Goal: Task Accomplishment & Management: Use online tool/utility

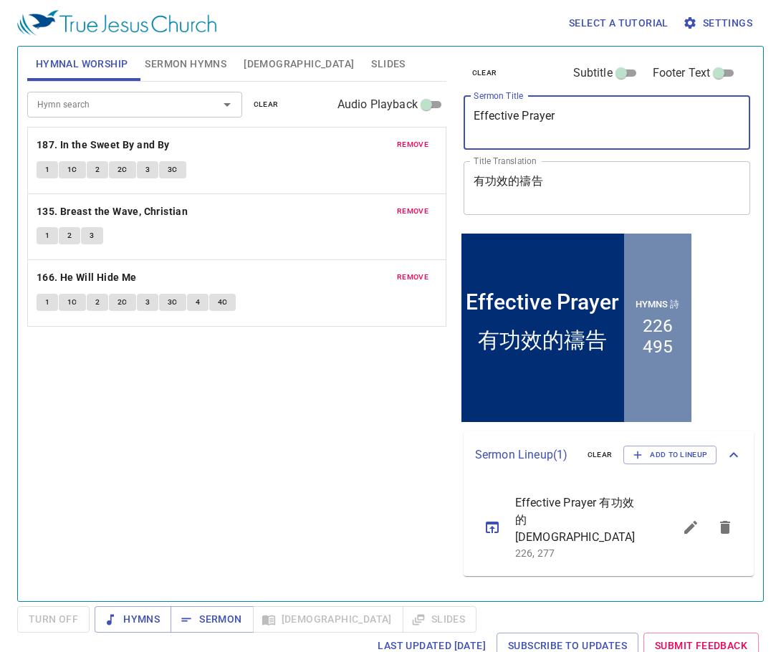
drag, startPoint x: 607, startPoint y: 126, endPoint x: 465, endPoint y: 135, distance: 141.3
click at [468, 135] on div "Effective Prayer x Sermon Title" at bounding box center [606, 123] width 287 height 54
paste textarea "10/3/2025 FRI: 以色列啊, 你當預備迎見你的神（二） [Prepare to meet your God, O Israel (II)"
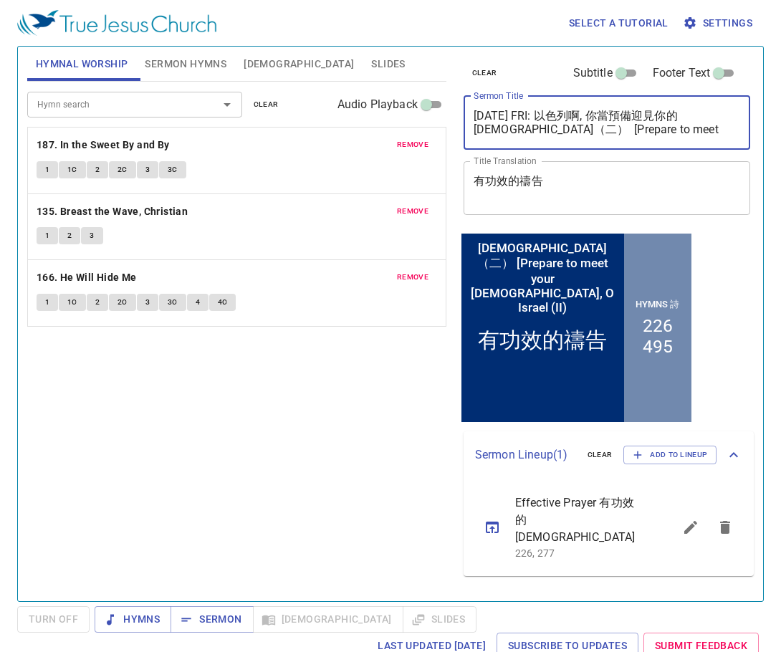
type textarea "10/3/2025 FRI: 以色列啊, 你當預備迎見你的神（二） [Prepare to meet your God, O Israel (II)"
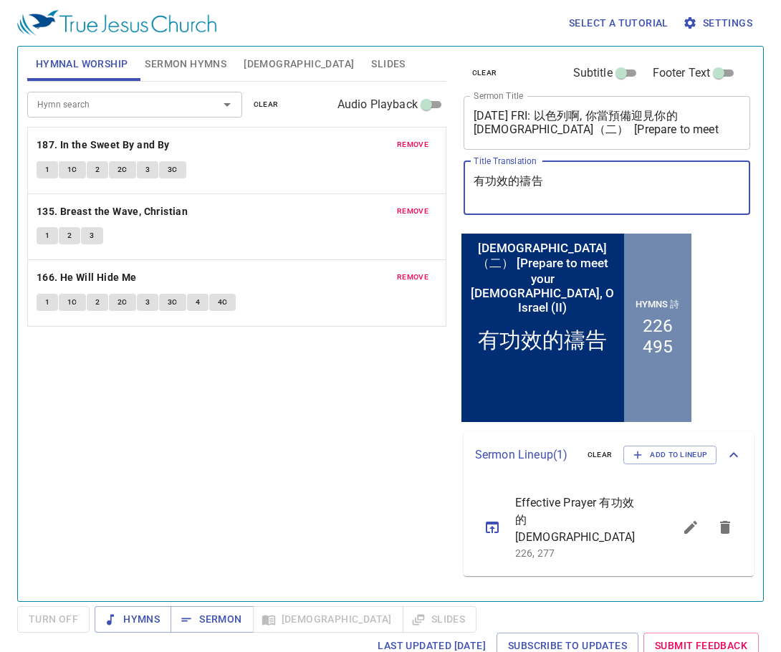
drag, startPoint x: 599, startPoint y: 184, endPoint x: 493, endPoint y: 186, distance: 106.7
click at [450, 183] on div "Hymnal Worship Sermon Hymns Bible Slides Hymn search Hymn search clear Audio Pl…" at bounding box center [390, 318] width 738 height 554
paste textarea "10/3/2025 FRI: 以色列啊, 你當預備迎見你的神（二） [Prepare to meet your God, O Israel (II)"
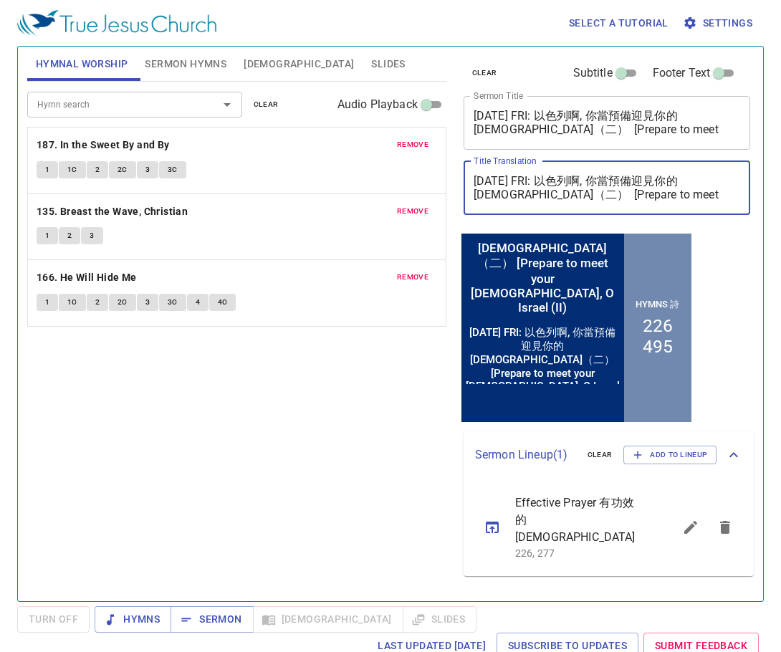
drag, startPoint x: 557, startPoint y: 178, endPoint x: 467, endPoint y: 181, distance: 90.3
click at [467, 181] on div "10/3/2025 FRI: 以色列啊, 你當預備迎見你的神（二） [Prepare to meet your God, O Israel (II) x Ti…" at bounding box center [606, 188] width 287 height 54
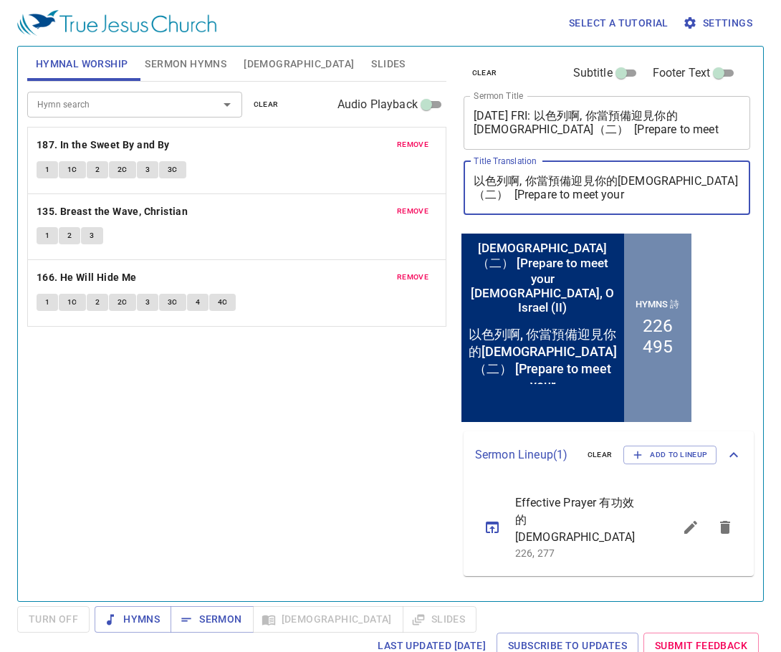
drag, startPoint x: 657, startPoint y: 197, endPoint x: 670, endPoint y: 183, distance: 18.7
click at [671, 183] on textarea "以色列啊, 你當預備迎見你的神（二） [Prepare to meet your God, O Israel (II)" at bounding box center [606, 187] width 267 height 27
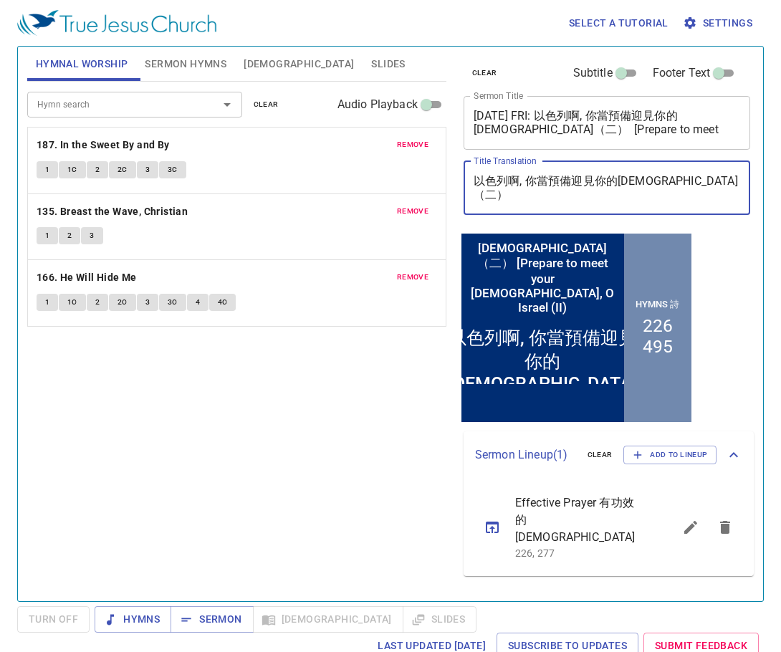
type textarea "以色列啊, 你當預備迎見你的[DEMOGRAPHIC_DATA]（二）"
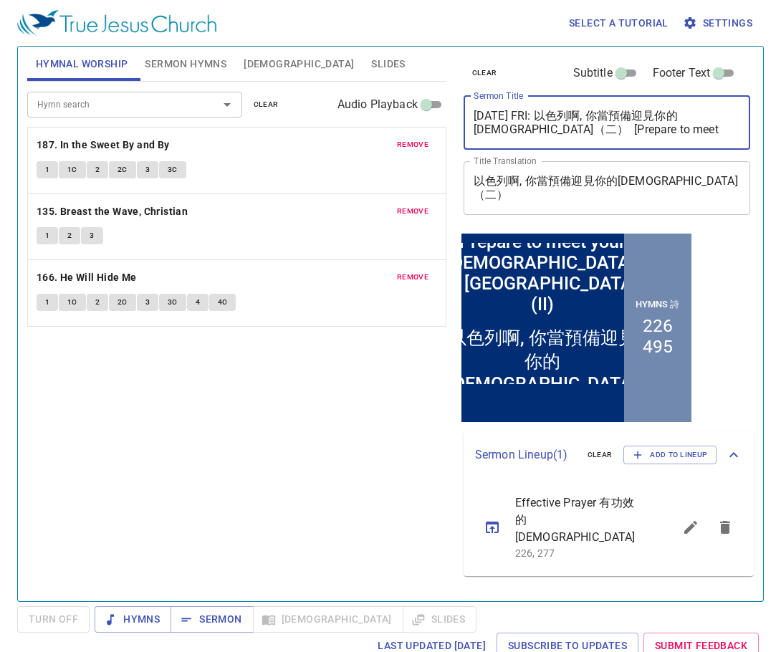
drag, startPoint x: 733, startPoint y: 132, endPoint x: 488, endPoint y: 135, distance: 244.9
click at [488, 135] on textarea "10/3/2025 FRI: 以色列啊, 你當預備迎見你的神（二） [Prepare to meet your God, O Israel (II)" at bounding box center [606, 122] width 267 height 27
click at [521, 134] on textarea "10/3/2025 FRI: 以色列啊, 你當預備迎見你的神（二） [Prepare to meet your God, O Israel (II)" at bounding box center [606, 122] width 267 height 27
click at [509, 129] on textarea "10/3/2025 FRI: 以色列啊, 你當預備迎見你的神（二） [Prepare to meet your God, O Israel (II)" at bounding box center [606, 122] width 267 height 27
click at [598, 148] on div "10/3/2025 FRI: 以色列啊, 你當預備迎見你的神（二） [Prepare to meet your God, O Israel (II) x Se…" at bounding box center [606, 123] width 287 height 54
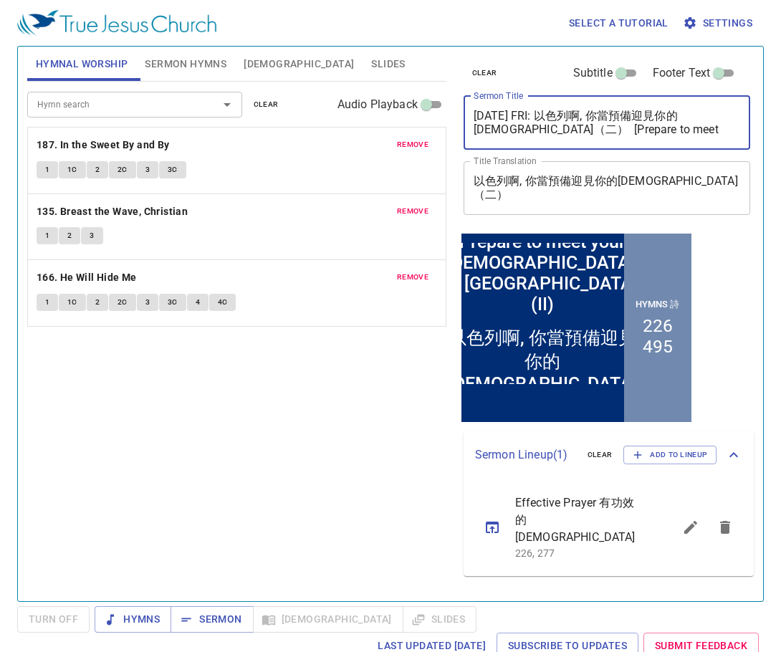
click at [686, 185] on textarea "以色列啊, 你當預備迎見你的[DEMOGRAPHIC_DATA]（二）" at bounding box center [606, 187] width 267 height 27
drag, startPoint x: 516, startPoint y: 127, endPoint x: 465, endPoint y: 111, distance: 52.8
click at [465, 111] on div "10/3/2025 FRI: 以色列啊, 你當預備迎見你的神（二） [Prepare to meet your God, O Israel (II) x Se…" at bounding box center [606, 123] width 287 height 54
click at [684, 104] on div "Prepare to meet your God, O Israel (II) x Sermon Title" at bounding box center [606, 123] width 287 height 54
drag, startPoint x: 539, startPoint y: 117, endPoint x: 532, endPoint y: 116, distance: 7.2
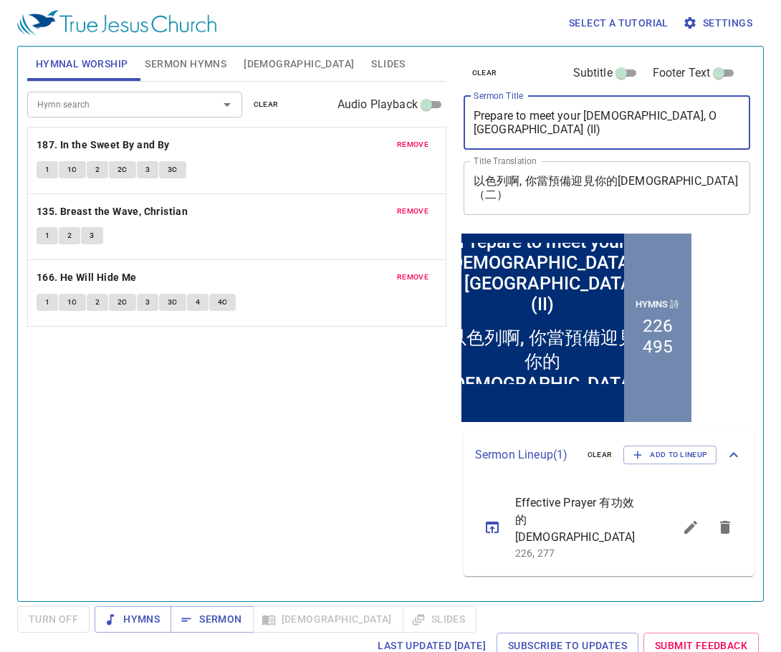
click at [532, 116] on textarea "Prepare to meet your God, O Israel (II)" at bounding box center [606, 122] width 267 height 27
click at [560, 116] on textarea "Prepare to Meet your God, O Israel (II)" at bounding box center [606, 122] width 267 height 27
type textarea "Prepare to Meet Your [DEMOGRAPHIC_DATA], O [GEOGRAPHIC_DATA] (II)"
click at [386, 428] on div "Hymn search Hymn search clear Audio Playback remove 187. In the Sweet By and By…" at bounding box center [236, 335] width 419 height 507
click at [269, 100] on span "clear" at bounding box center [266, 104] width 25 height 13
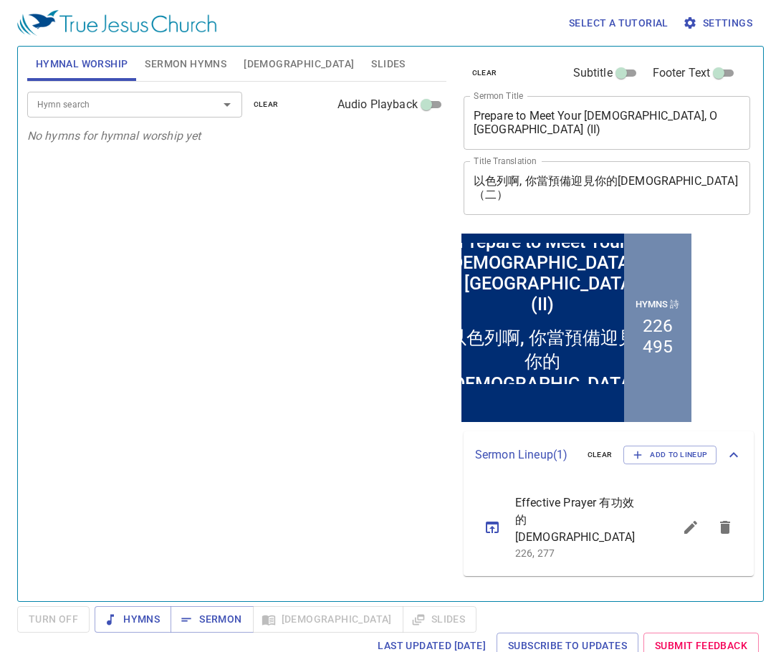
click at [196, 59] on span "Sermon Hymns" at bounding box center [186, 64] width 82 height 18
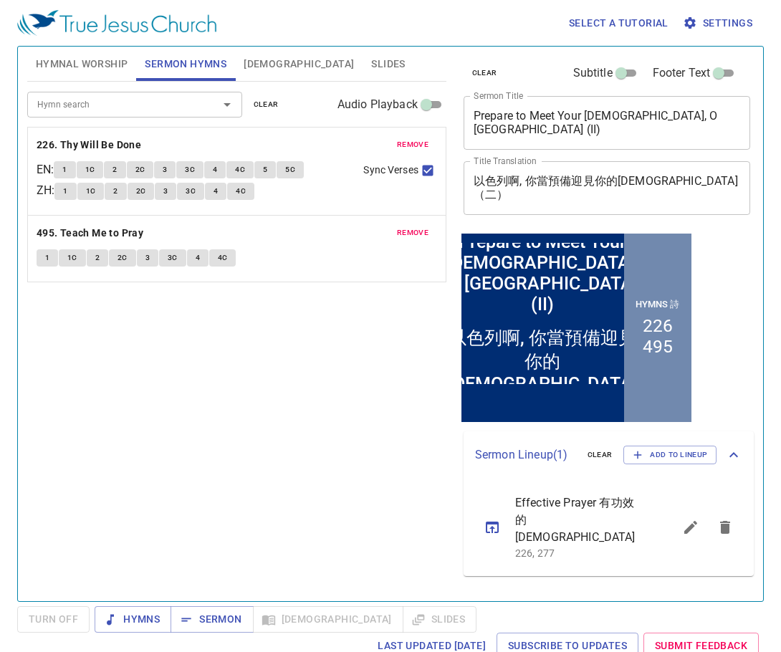
click at [264, 102] on span "clear" at bounding box center [266, 104] width 25 height 13
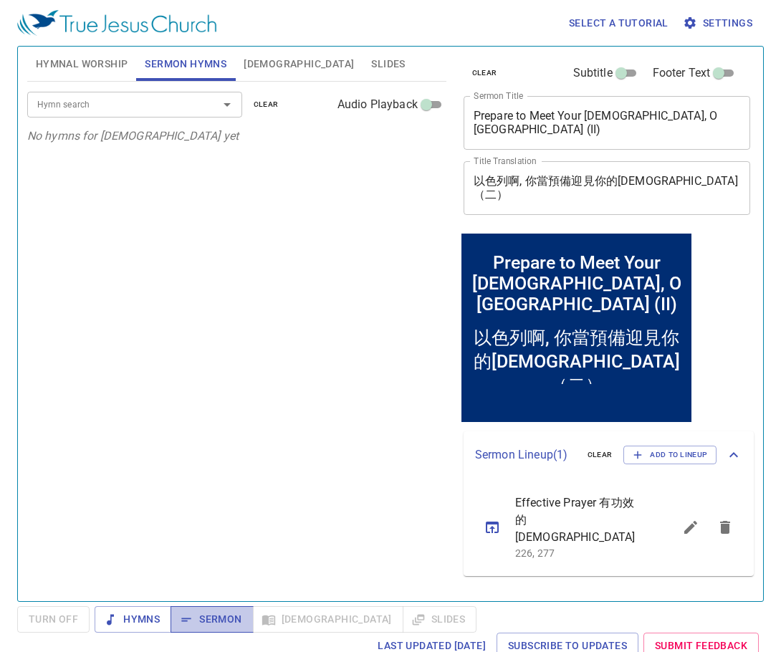
click at [232, 613] on span "Sermon" at bounding box center [211, 619] width 59 height 18
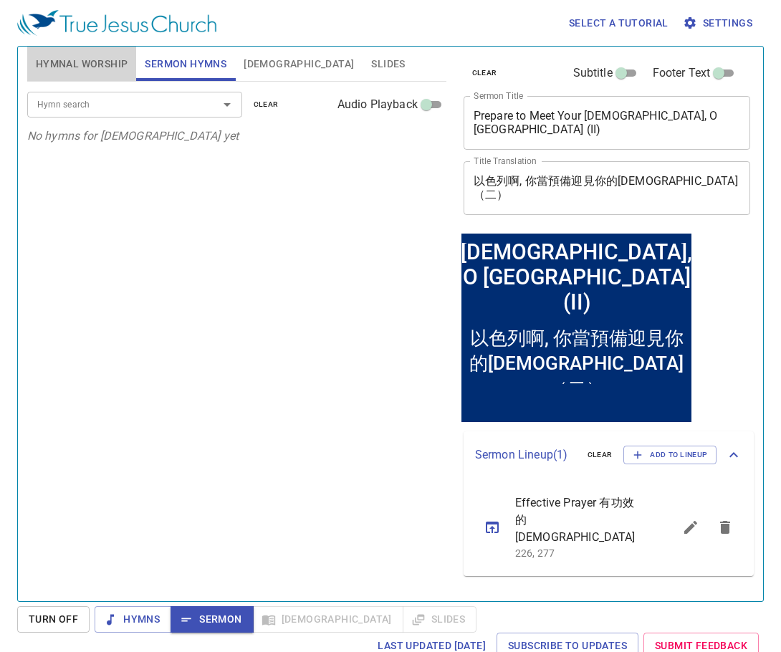
click at [100, 60] on span "Hymnal Worship" at bounding box center [82, 64] width 92 height 18
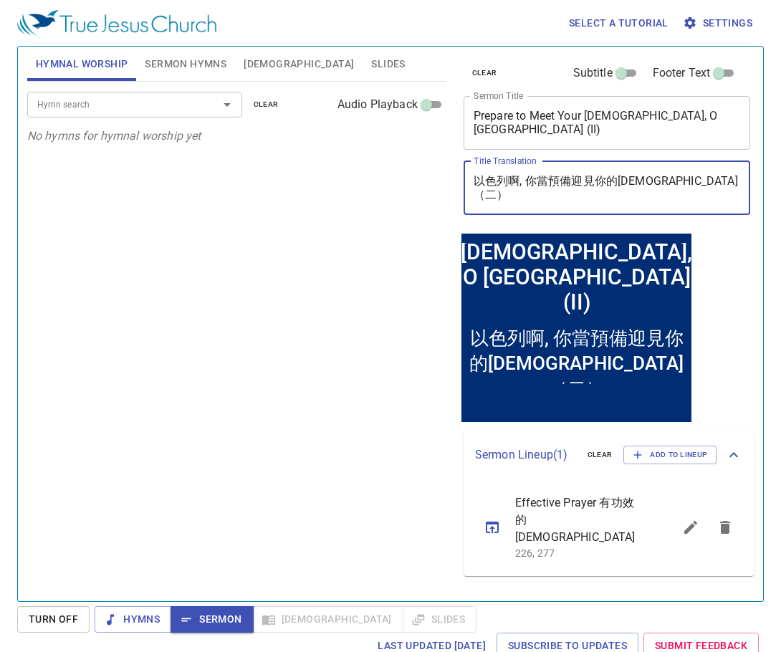
drag, startPoint x: 682, startPoint y: 180, endPoint x: 471, endPoint y: 173, distance: 211.4
click at [471, 173] on div "以色列啊, 你當預備迎見你的神（二） x Title Translation" at bounding box center [606, 188] width 287 height 54
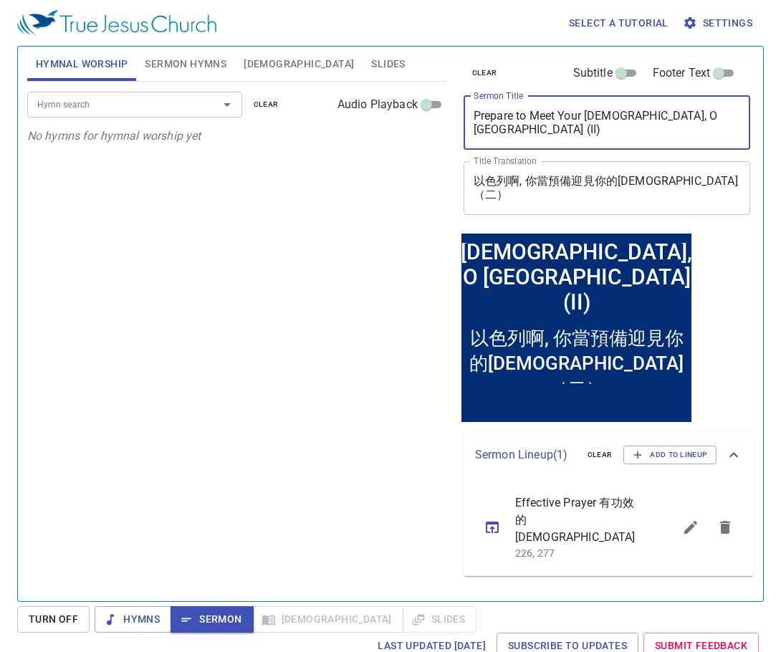
drag, startPoint x: 682, startPoint y: 122, endPoint x: 462, endPoint y: 131, distance: 220.0
click at [462, 131] on div "clear Subtitle Footer Text Sermon Title Prepare to Meet Your God, O Israel (II)…" at bounding box center [606, 138] width 296 height 183
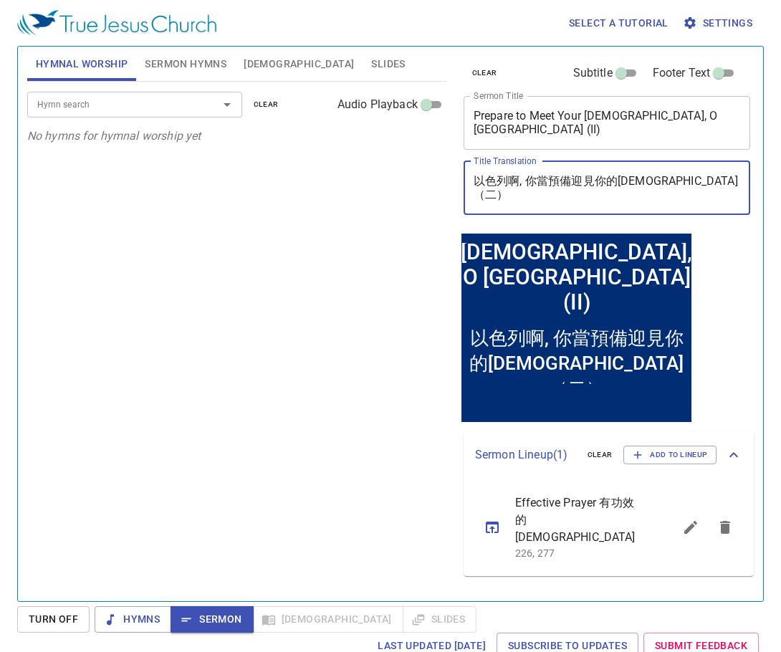
drag, startPoint x: 680, startPoint y: 178, endPoint x: 468, endPoint y: 181, distance: 212.7
click at [461, 181] on div "clear Subtitle Footer Text Sermon Title Prepare to Meet Your God, O Israel (II)…" at bounding box center [606, 138] width 296 height 183
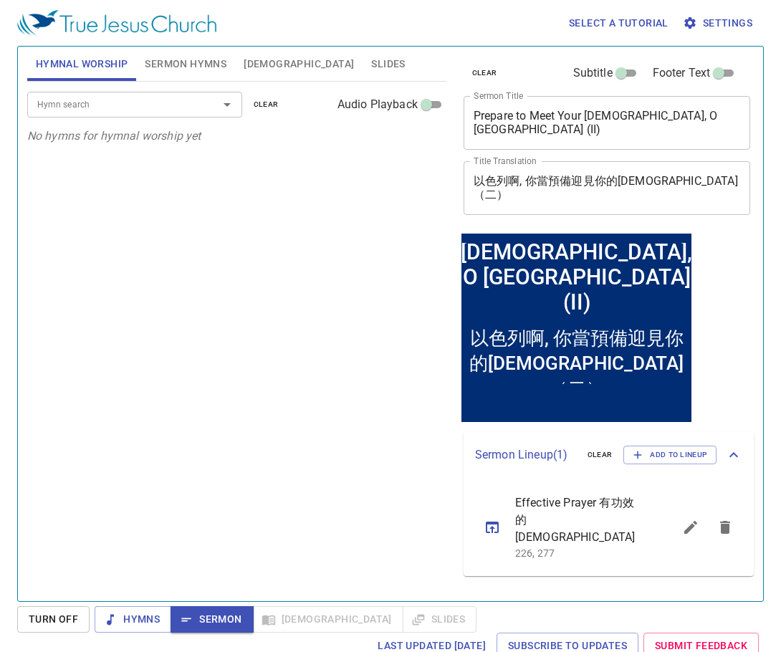
click at [305, 237] on div "Hymn search Hymn search clear Audio Playback No hymns for hymnal worship yet" at bounding box center [236, 335] width 419 height 507
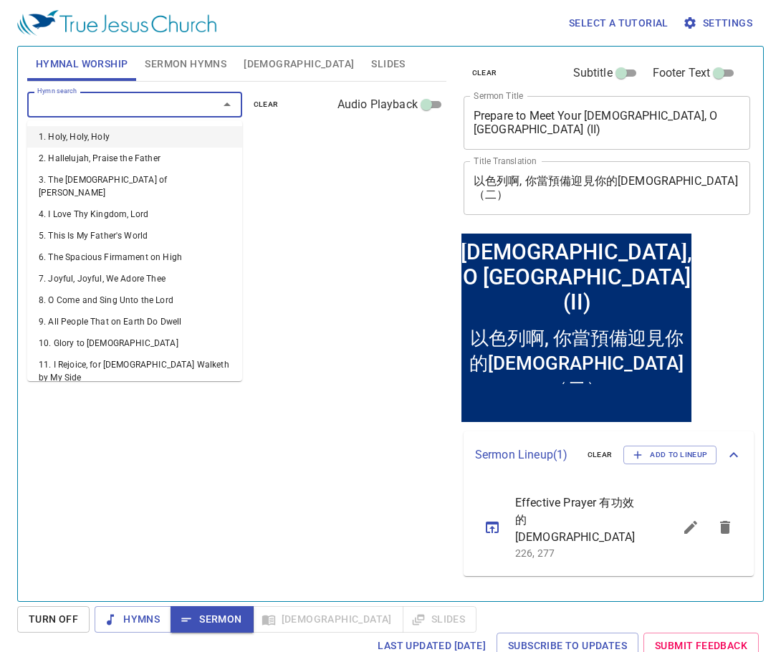
click at [131, 106] on input "Hymn search" at bounding box center [114, 104] width 164 height 16
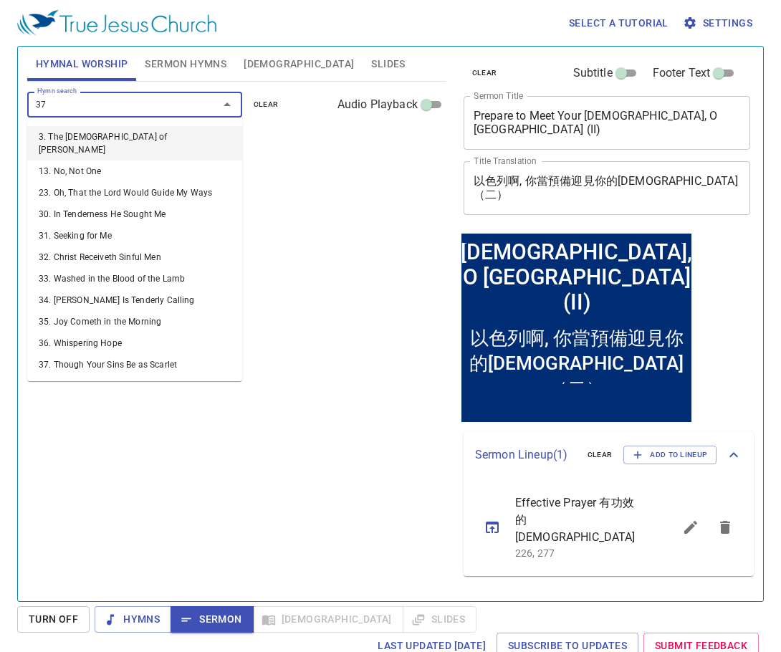
type input "379"
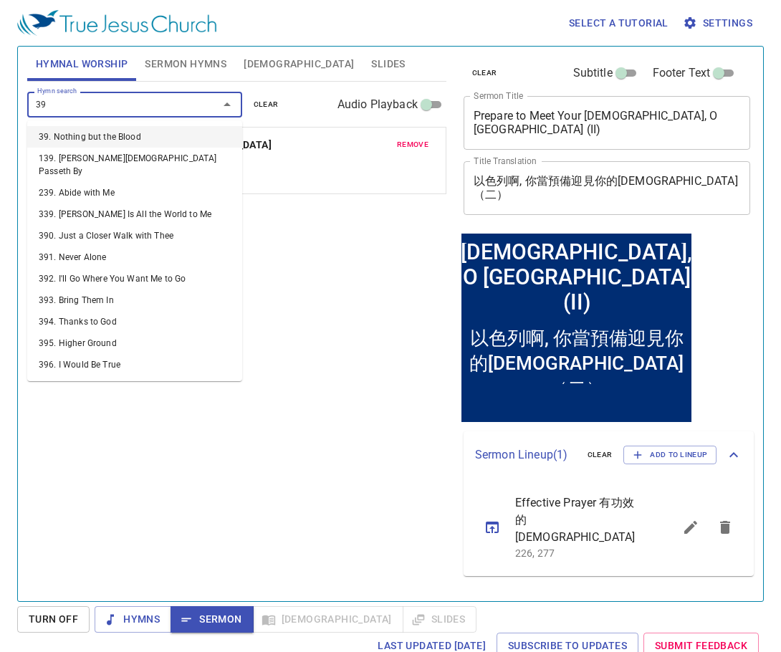
type input "395"
type input "398"
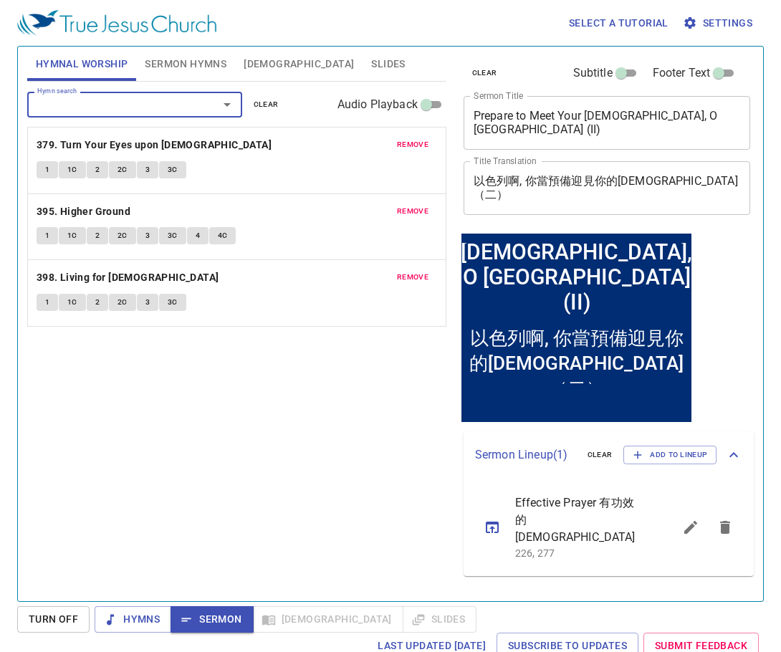
click at [274, 100] on span "clear" at bounding box center [266, 104] width 25 height 13
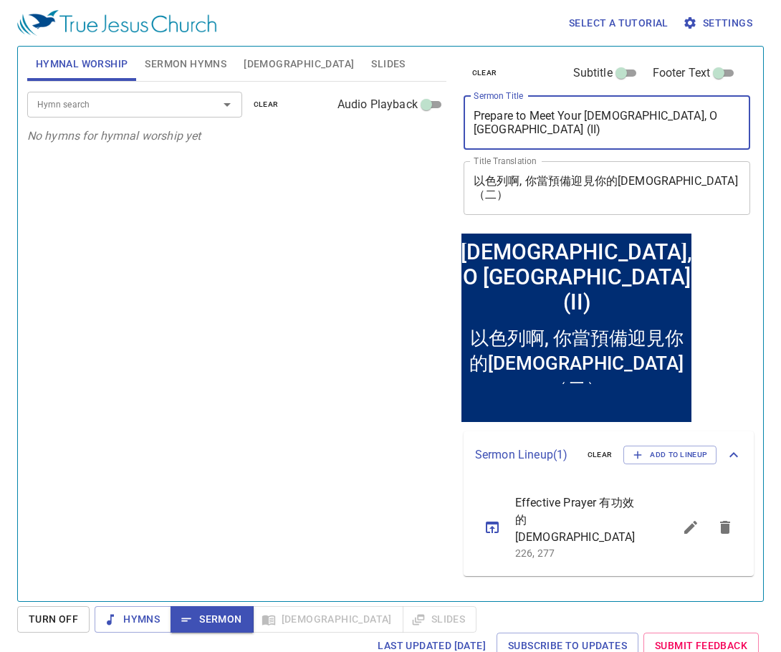
drag, startPoint x: 637, startPoint y: 121, endPoint x: 459, endPoint y: 119, distance: 177.6
click at [463, 119] on div "Prepare to Meet Your God, O Israel (II) x Sermon Title" at bounding box center [606, 123] width 287 height 54
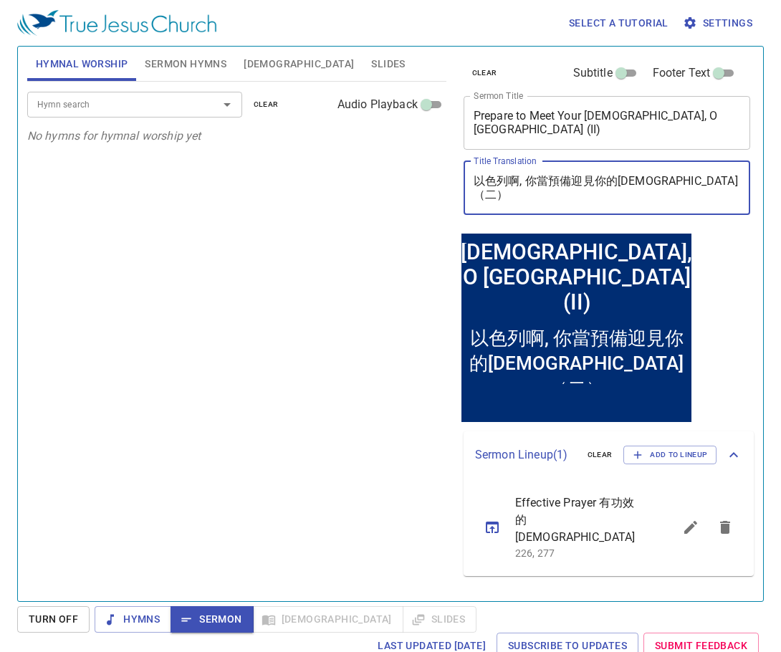
drag, startPoint x: 684, startPoint y: 185, endPoint x: 470, endPoint y: 184, distance: 213.4
click at [470, 184] on div "以色列啊, 你當預備迎見你的神（二） x Title Translation" at bounding box center [606, 188] width 287 height 54
click at [142, 111] on input "Hymn search" at bounding box center [114, 104] width 164 height 16
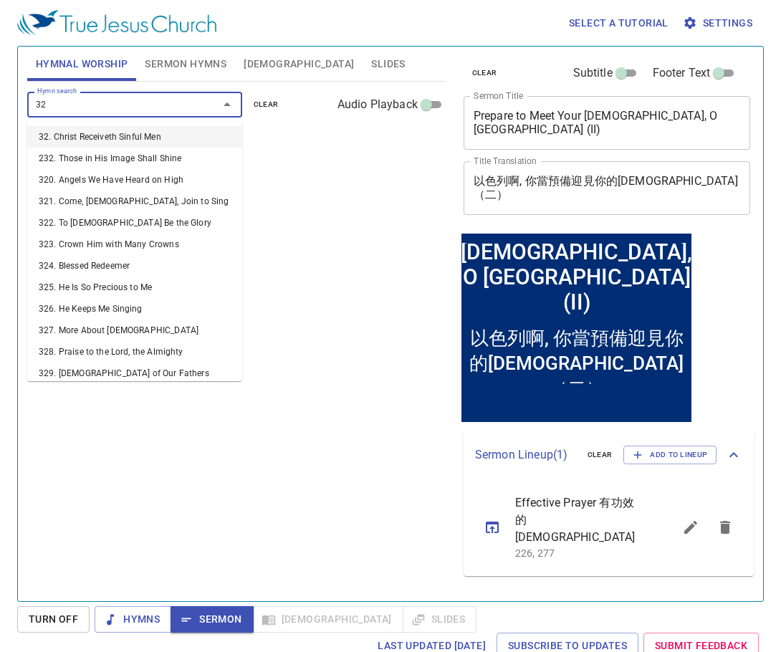
type input "328"
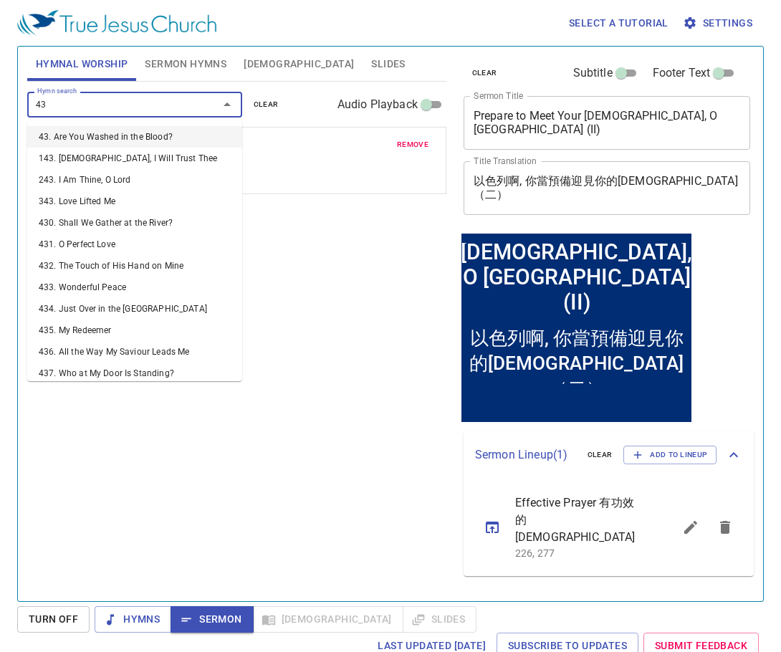
type input "436"
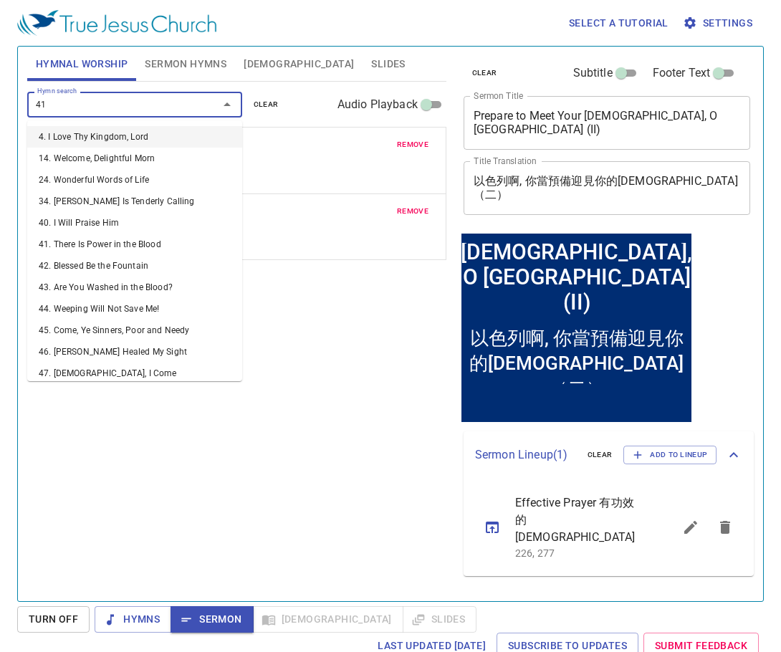
type input "415"
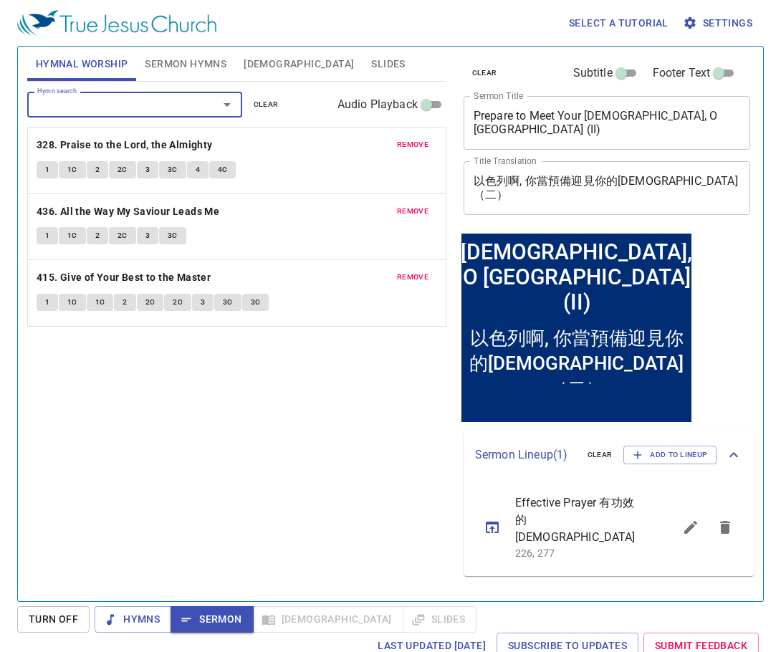
click at [142, 614] on span "Hymns" at bounding box center [133, 619] width 54 height 18
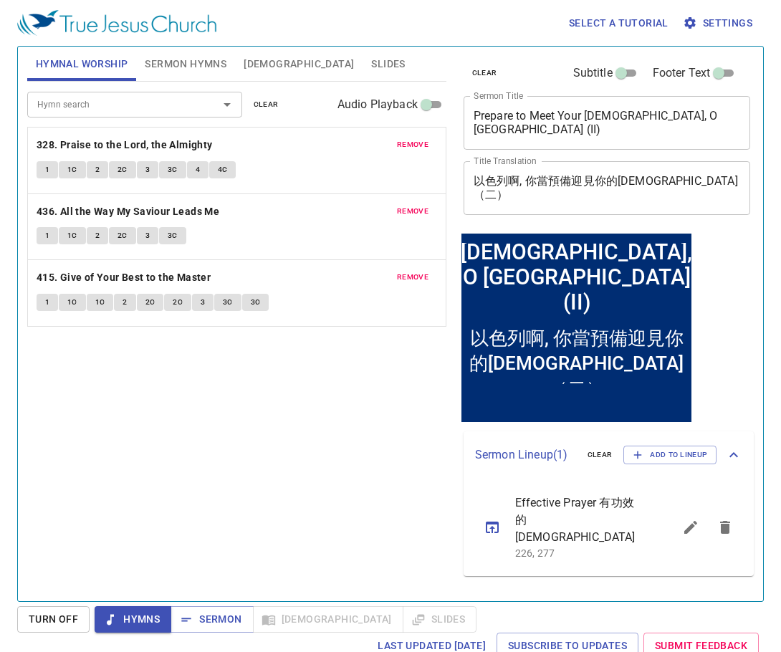
drag, startPoint x: 726, startPoint y: 525, endPoint x: 571, endPoint y: 534, distance: 155.7
click at [726, 525] on icon "sermon lineup list" at bounding box center [724, 526] width 17 height 17
click at [302, 508] on div "Hymn search Hymn search clear Audio Playback remove 328. Praise to the Lord, th…" at bounding box center [236, 335] width 419 height 507
click at [217, 620] on span "Sermon" at bounding box center [211, 619] width 59 height 18
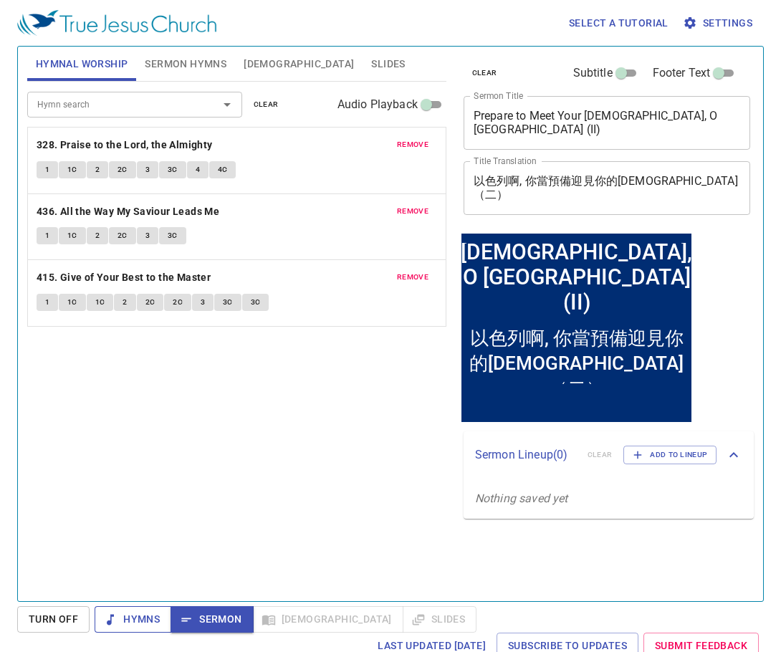
click at [133, 622] on span "Hymns" at bounding box center [133, 619] width 54 height 18
click at [45, 164] on span "1" at bounding box center [47, 169] width 4 height 13
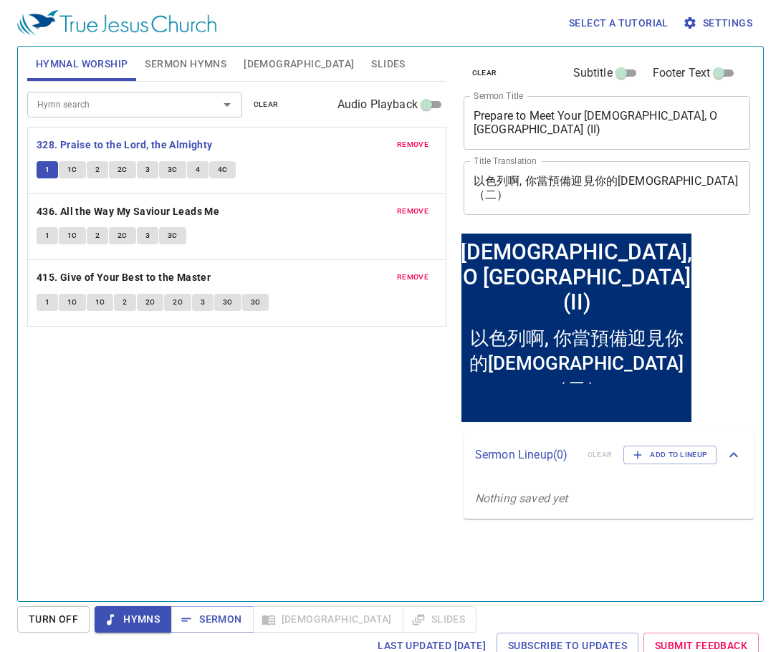
click at [70, 170] on span "1C" at bounding box center [72, 169] width 10 height 13
click at [99, 170] on span "2" at bounding box center [97, 169] width 4 height 13
click at [118, 171] on span "2C" at bounding box center [122, 169] width 10 height 13
click at [151, 165] on button "3" at bounding box center [147, 169] width 21 height 17
click at [174, 170] on span "3C" at bounding box center [173, 169] width 10 height 13
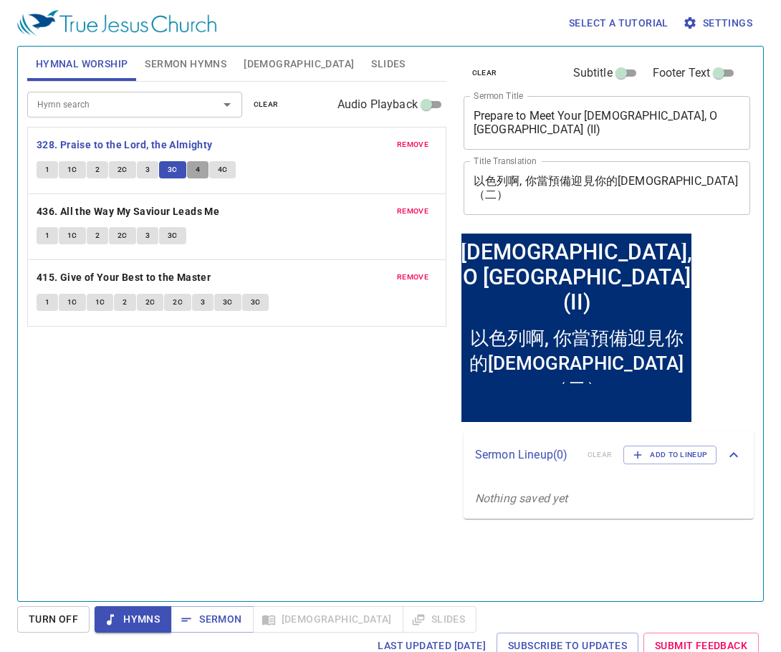
click at [196, 170] on span "4" at bounding box center [198, 169] width 4 height 13
click at [221, 170] on span "4C" at bounding box center [223, 169] width 10 height 13
click at [132, 211] on b "436. All the Way My Saviour Leads Me" at bounding box center [128, 212] width 183 height 18
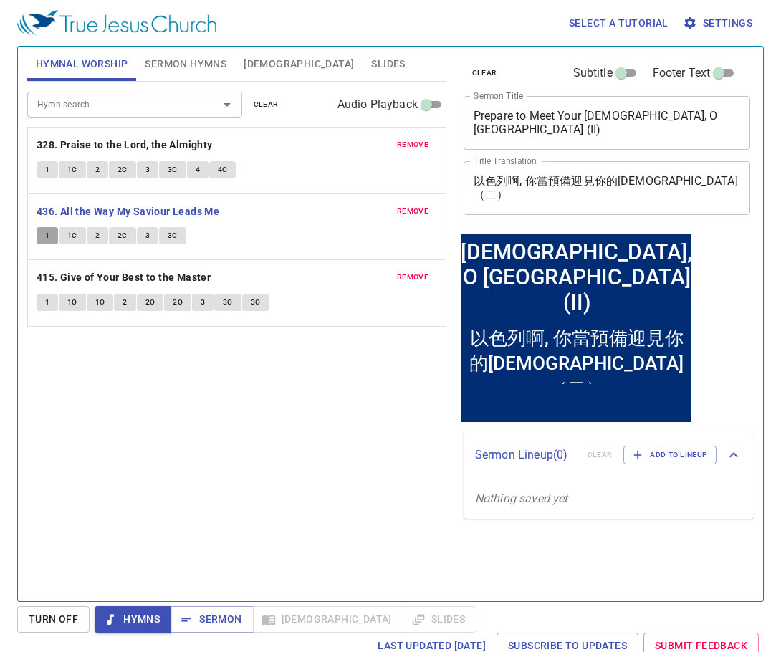
click at [46, 235] on span "1" at bounding box center [47, 235] width 4 height 13
click at [192, 61] on span "Sermon Hymns" at bounding box center [186, 64] width 82 height 18
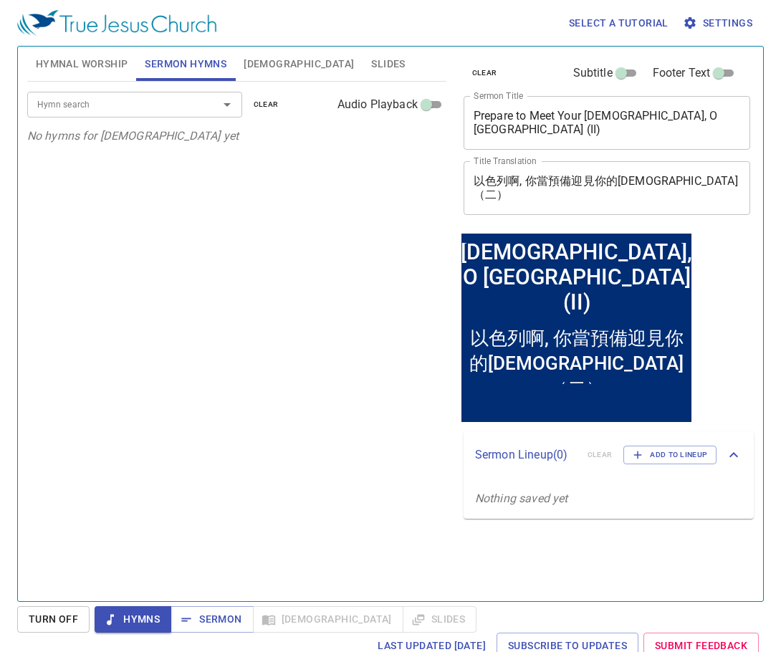
click at [195, 99] on div "Hymn search" at bounding box center [134, 104] width 215 height 25
type input "32"
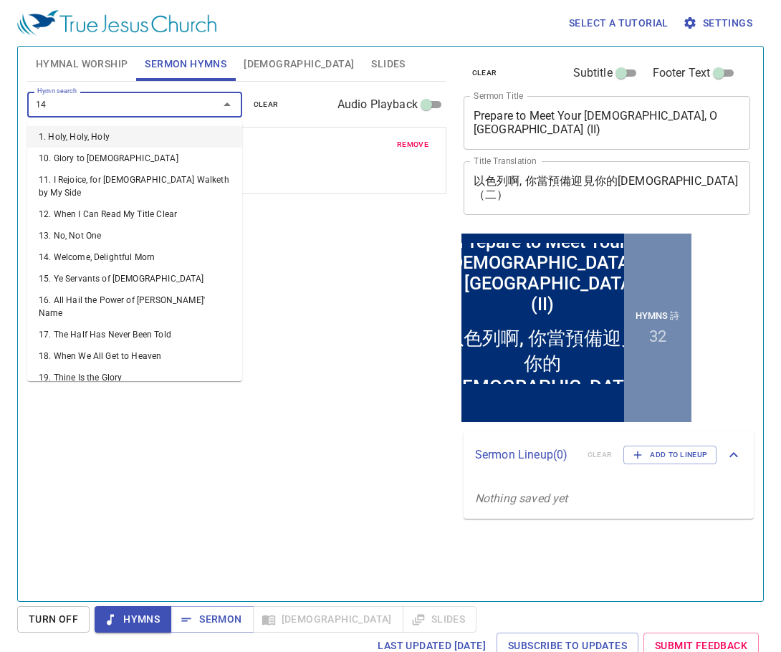
type input "143"
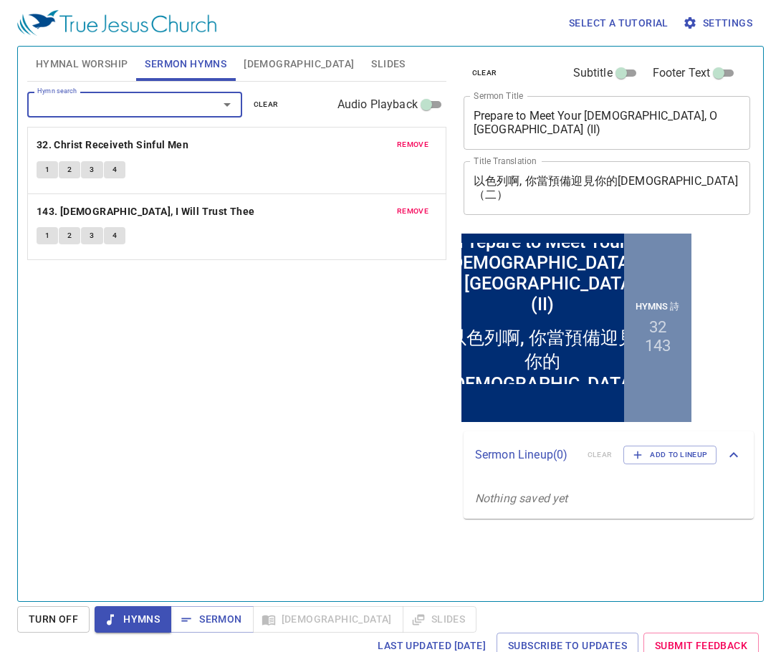
click at [408, 205] on span "remove" at bounding box center [413, 211] width 32 height 13
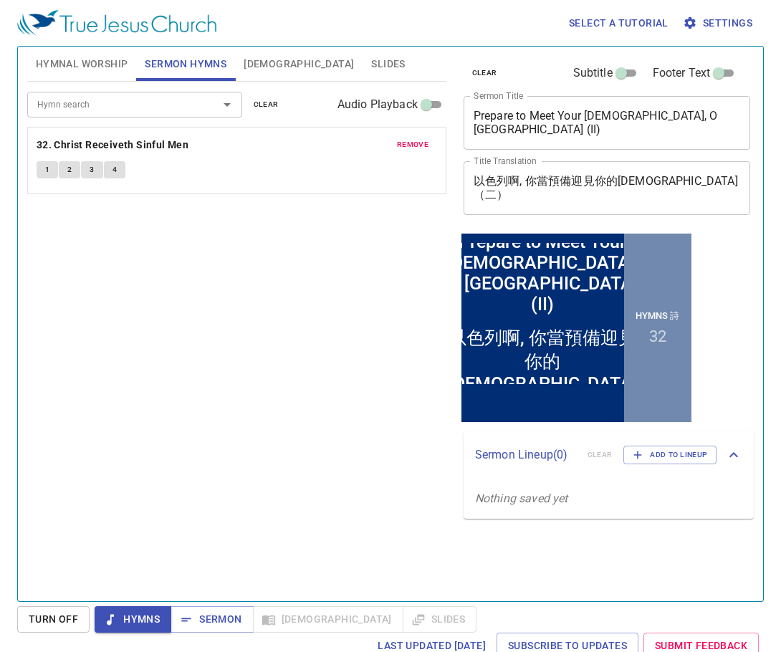
click at [163, 105] on input "Hymn search" at bounding box center [114, 104] width 164 height 16
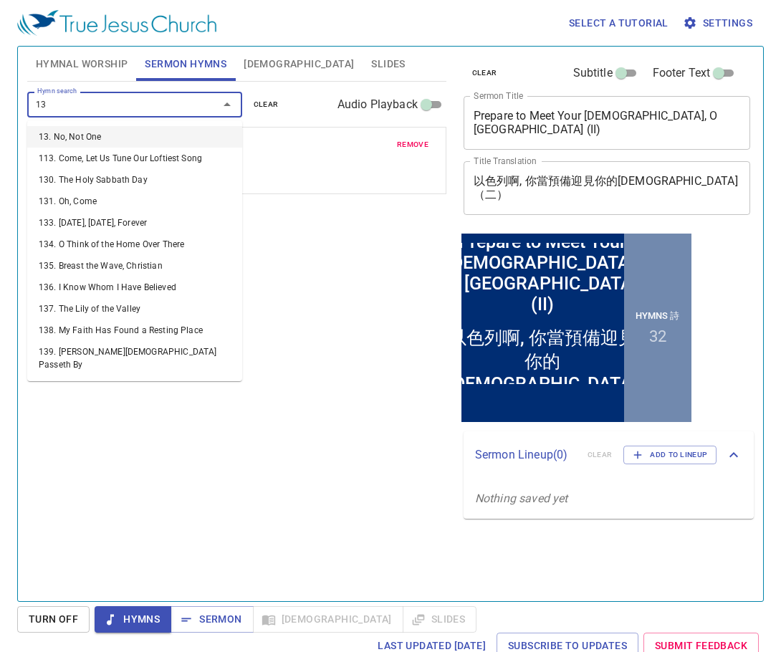
type input "134"
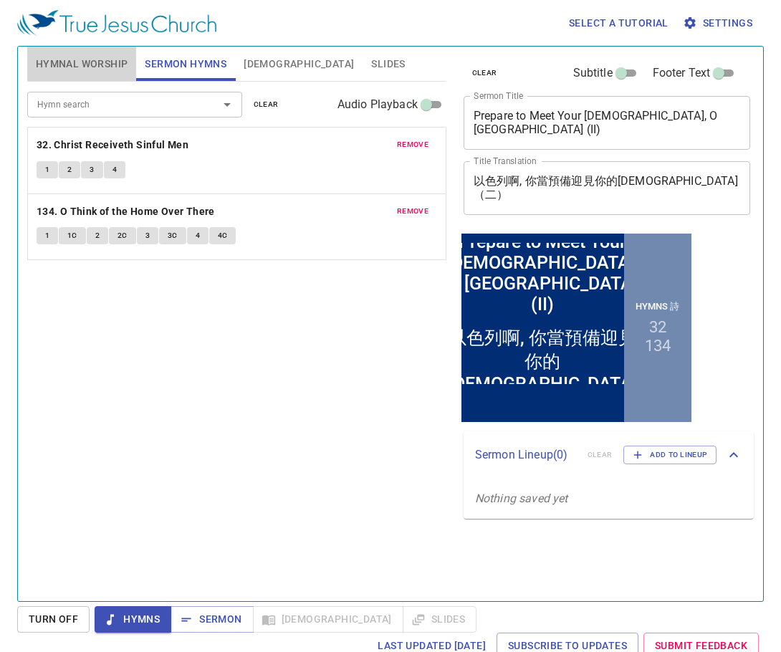
drag, startPoint x: 101, startPoint y: 67, endPoint x: 144, endPoint y: 82, distance: 45.3
click at [101, 67] on span "Hymnal Worship" at bounding box center [82, 64] width 92 height 18
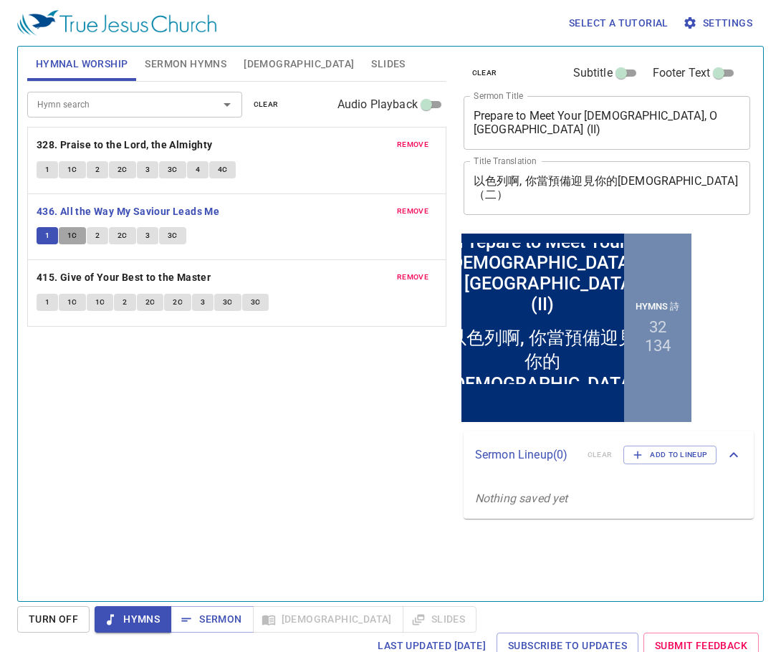
click at [72, 237] on span "1C" at bounding box center [72, 235] width 10 height 13
drag, startPoint x: 97, startPoint y: 236, endPoint x: 168, endPoint y: 282, distance: 85.4
click at [95, 236] on span "2" at bounding box center [97, 235] width 4 height 13
click at [117, 233] on span "2C" at bounding box center [122, 235] width 10 height 13
click at [143, 236] on button "3" at bounding box center [147, 235] width 21 height 17
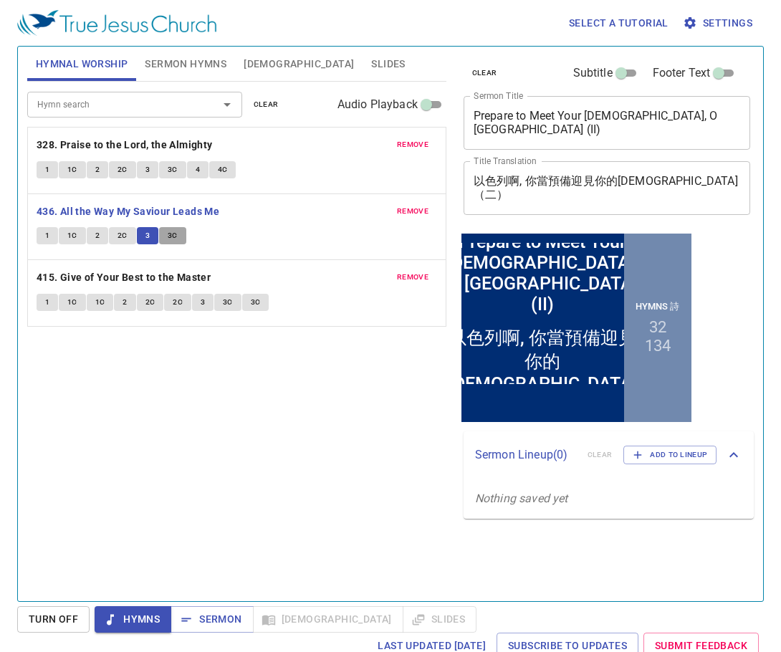
click at [174, 235] on span "3C" at bounding box center [173, 235] width 10 height 13
click at [122, 275] on b "415. Give of Your Best to the Master" at bounding box center [124, 278] width 174 height 18
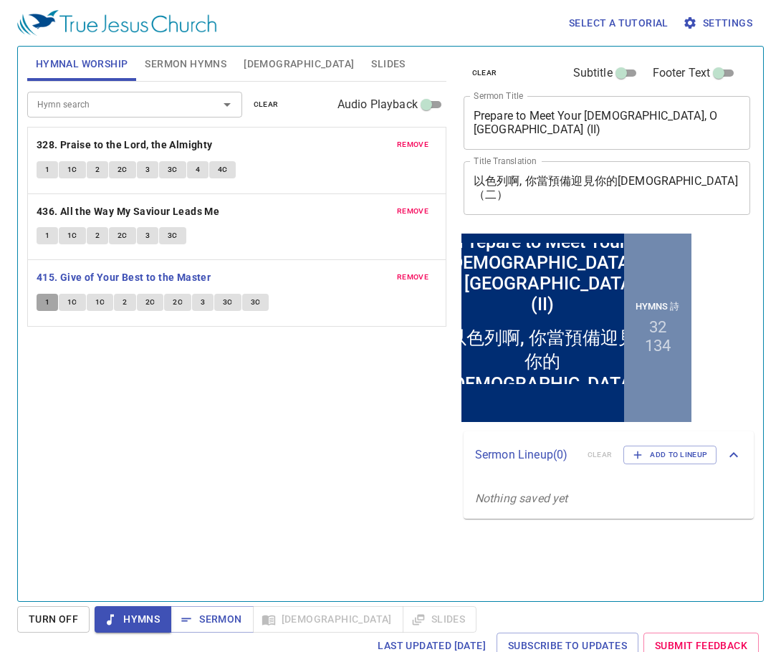
click at [43, 297] on button "1" at bounding box center [47, 302] width 21 height 17
click at [75, 301] on span "1C" at bounding box center [72, 302] width 10 height 13
click at [85, 297] on button "1C" at bounding box center [72, 302] width 27 height 17
click at [100, 304] on span "1C" at bounding box center [100, 302] width 10 height 13
click at [125, 303] on span "2" at bounding box center [124, 302] width 4 height 13
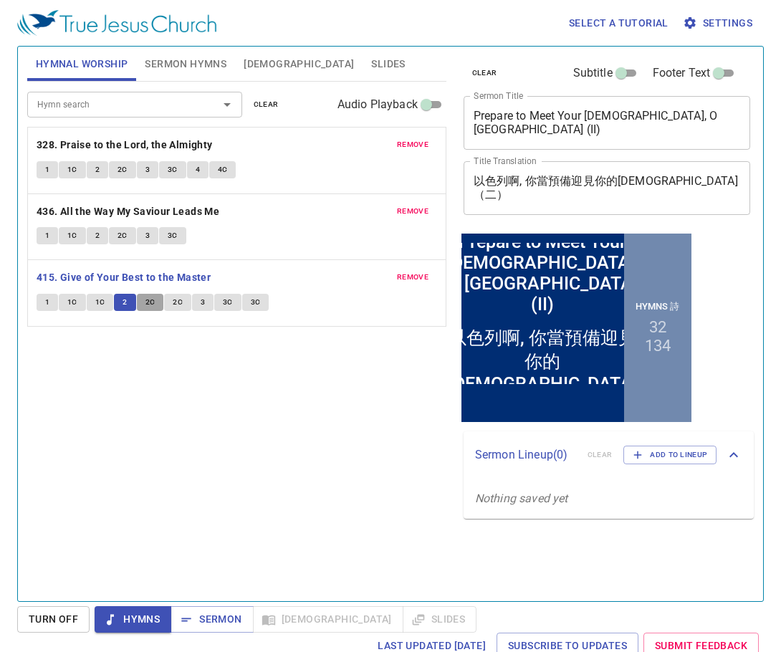
click at [147, 299] on span "2C" at bounding box center [150, 302] width 10 height 13
click at [174, 306] on span "2C" at bounding box center [178, 302] width 10 height 13
click at [206, 301] on button "3" at bounding box center [202, 302] width 21 height 17
click at [229, 301] on span "3C" at bounding box center [228, 302] width 10 height 13
click at [251, 304] on span "3C" at bounding box center [256, 302] width 10 height 13
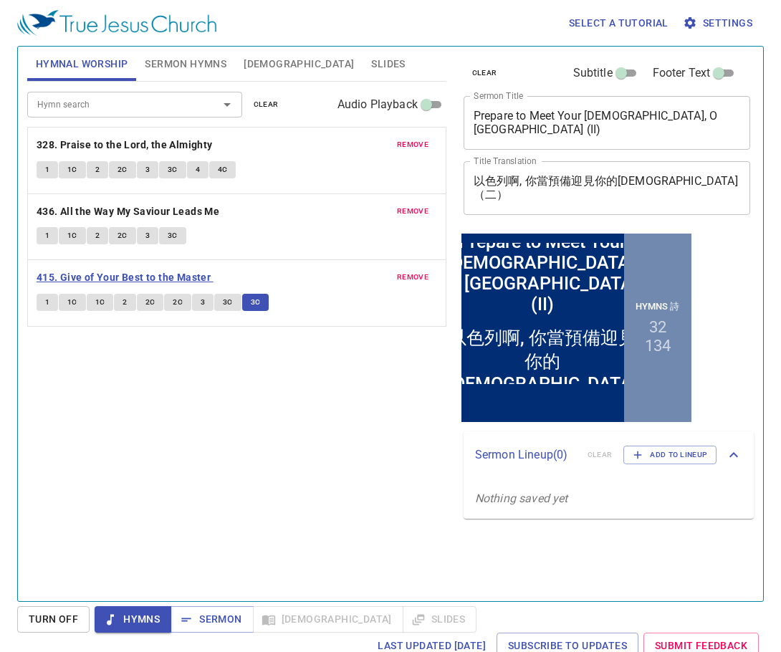
click at [186, 276] on b "415. Give of Your Best to the Master" at bounding box center [124, 278] width 174 height 18
click at [226, 617] on span "Sermon" at bounding box center [211, 619] width 59 height 18
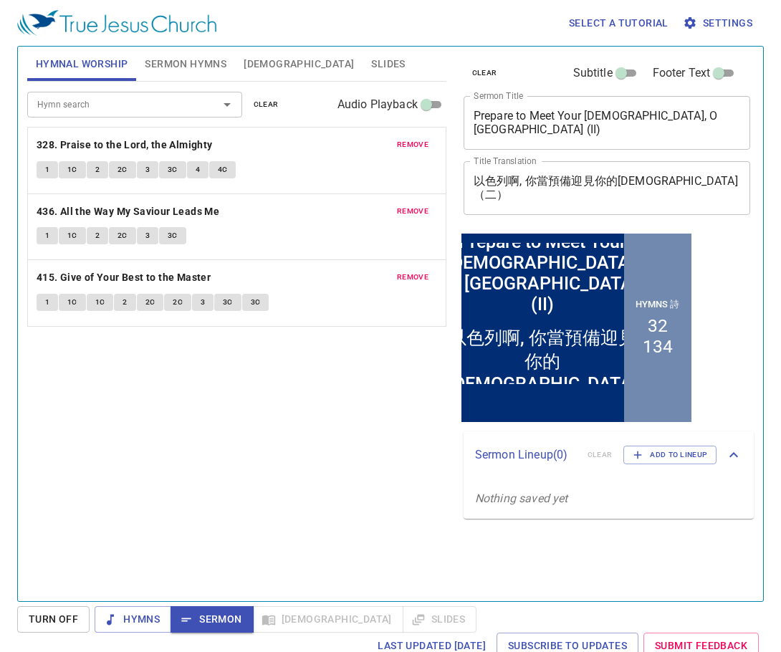
click at [371, 60] on span "Slides" at bounding box center [388, 64] width 34 height 18
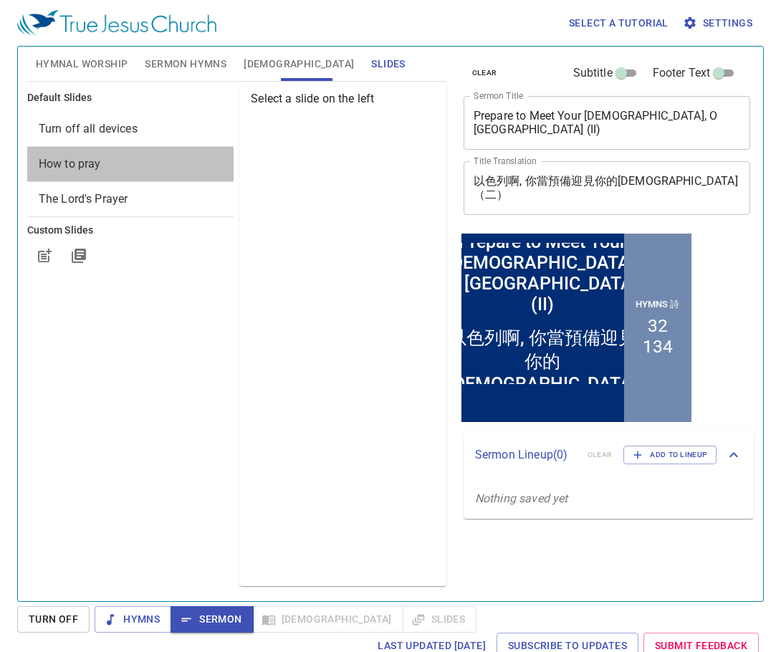
click at [105, 161] on span "How to pray" at bounding box center [131, 163] width 184 height 17
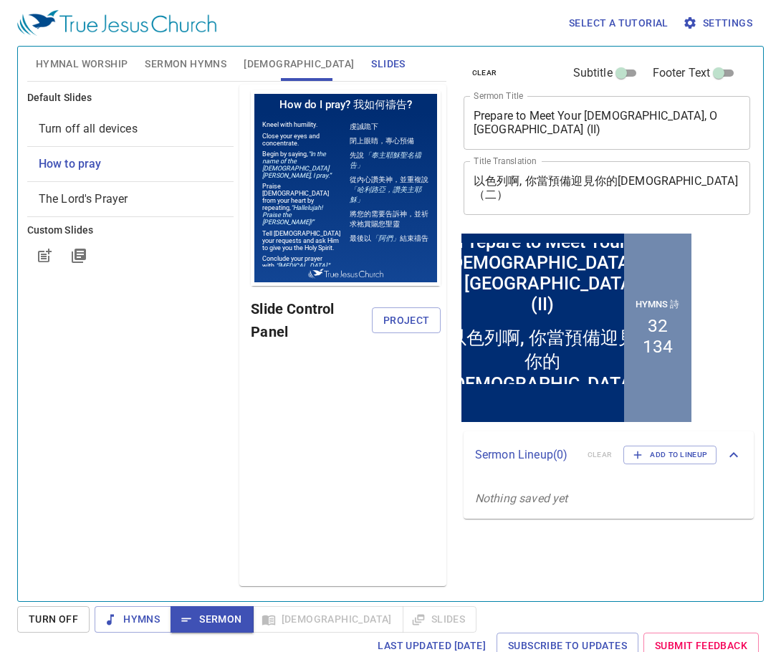
click at [92, 59] on span "Hymnal Worship" at bounding box center [82, 64] width 92 height 18
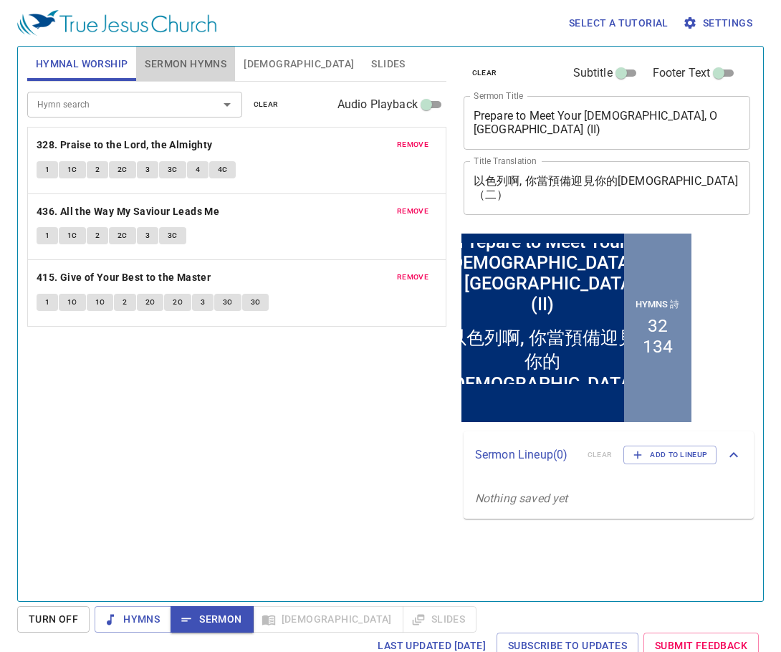
click at [180, 57] on span "Sermon Hymns" at bounding box center [186, 64] width 82 height 18
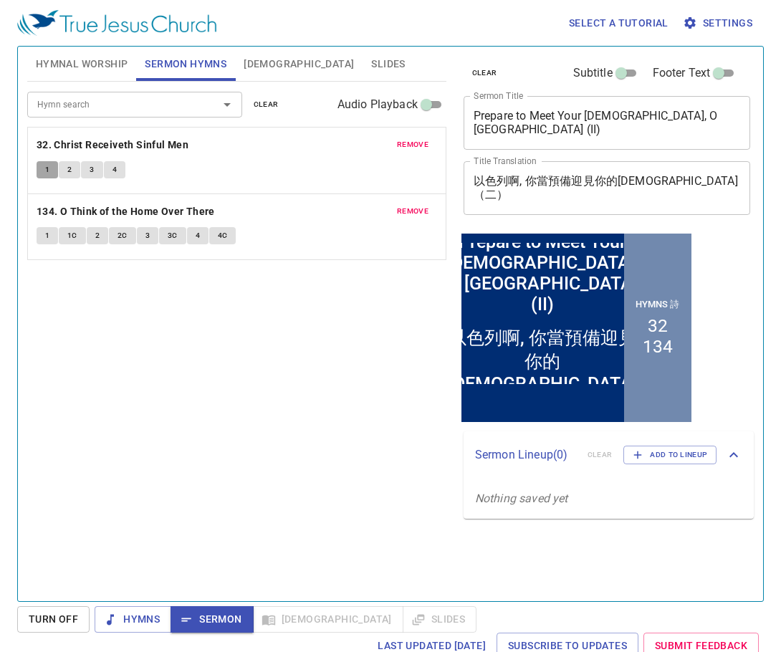
drag, startPoint x: 47, startPoint y: 170, endPoint x: 76, endPoint y: 170, distance: 29.4
click at [52, 170] on button "1" at bounding box center [47, 169] width 21 height 17
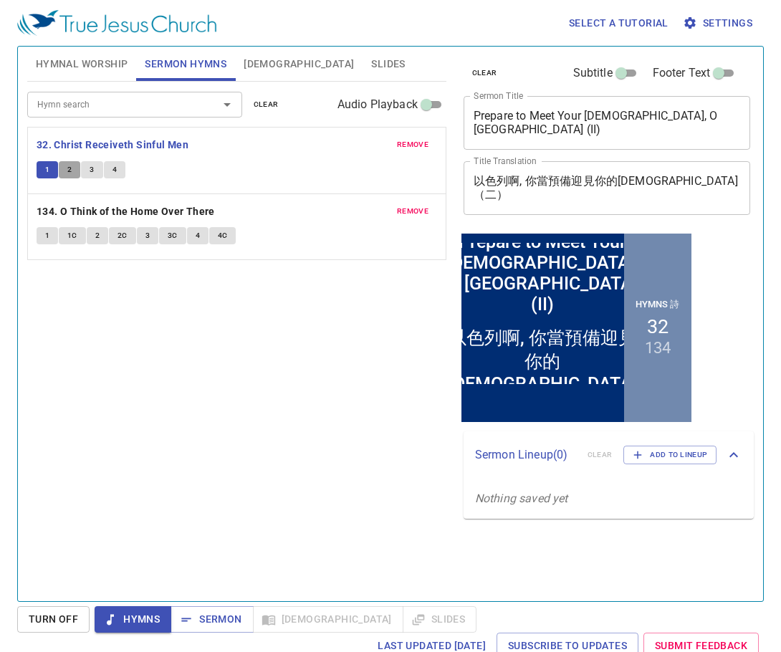
click at [70, 171] on span "2" at bounding box center [69, 169] width 4 height 13
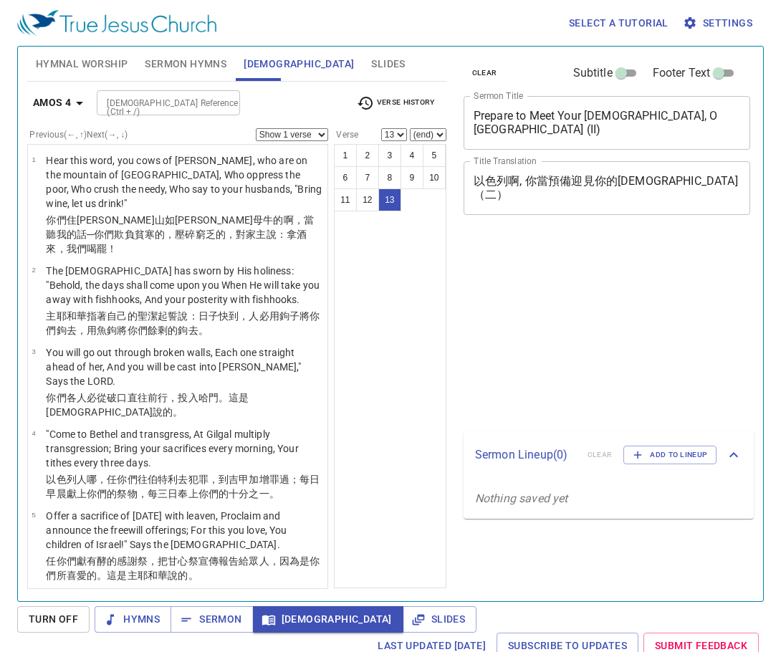
select select "13"
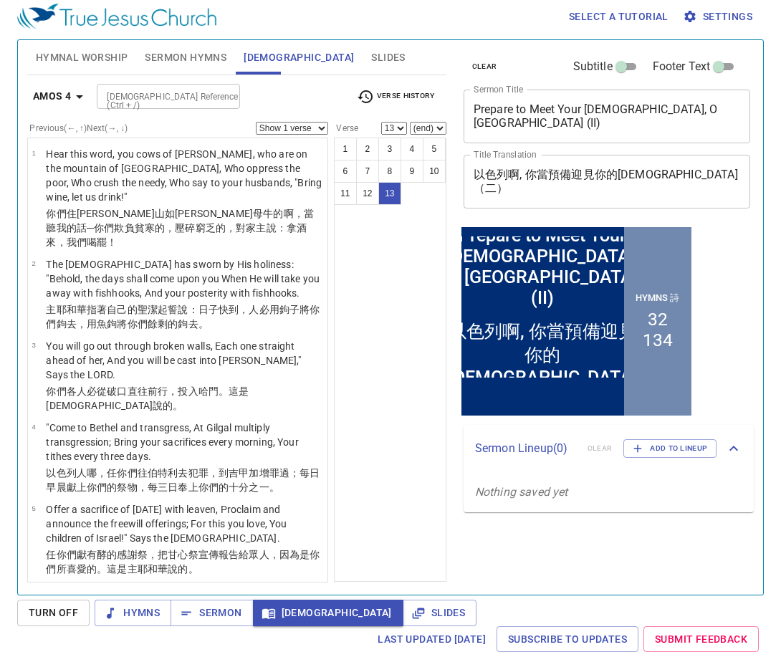
scroll to position [745, 0]
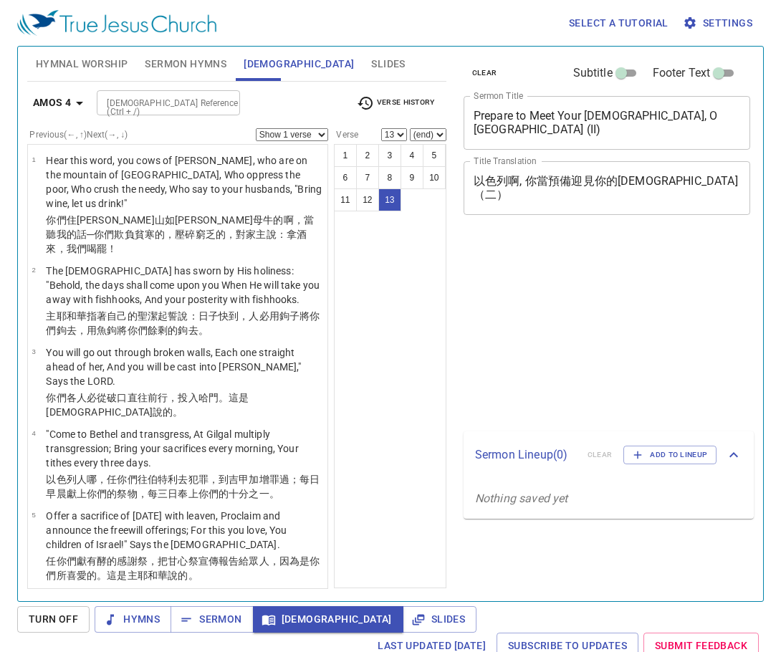
select select "13"
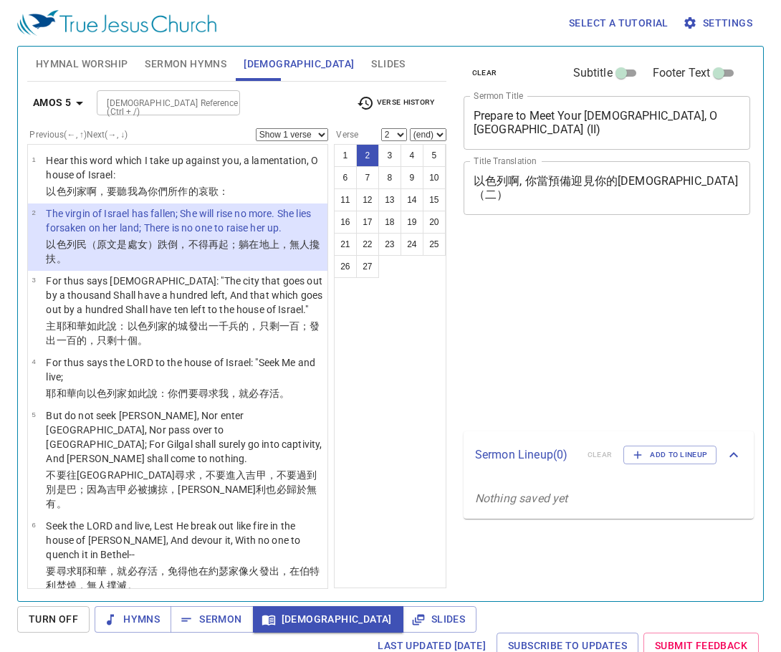
select select "2"
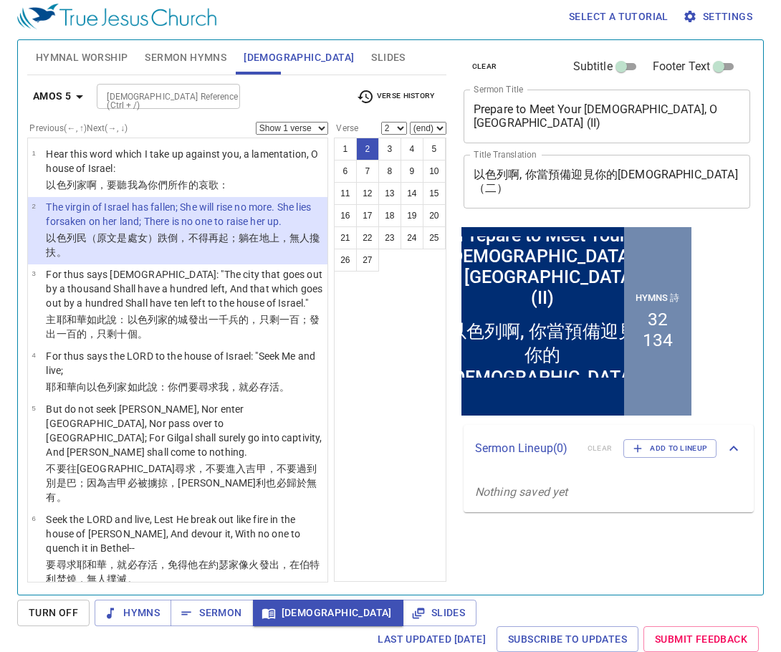
scroll to position [6, 0]
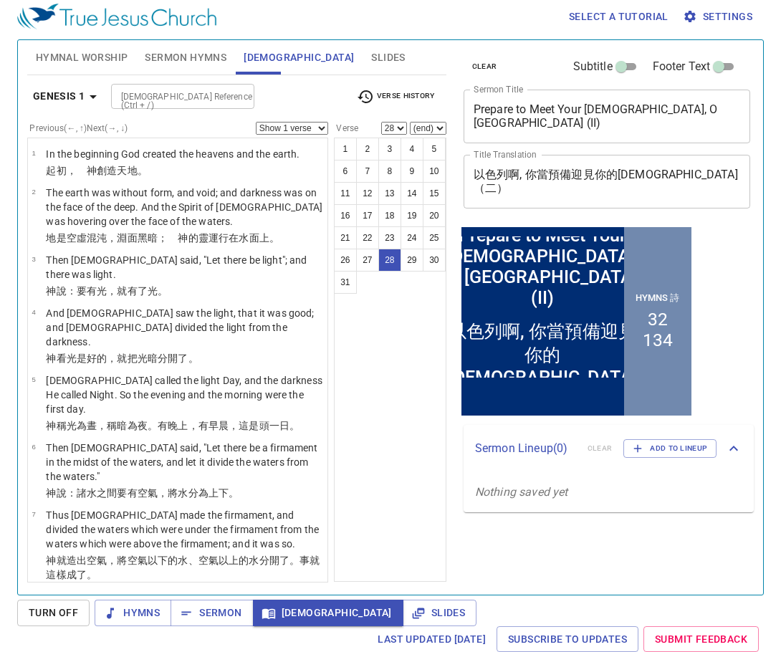
scroll to position [1671, 0]
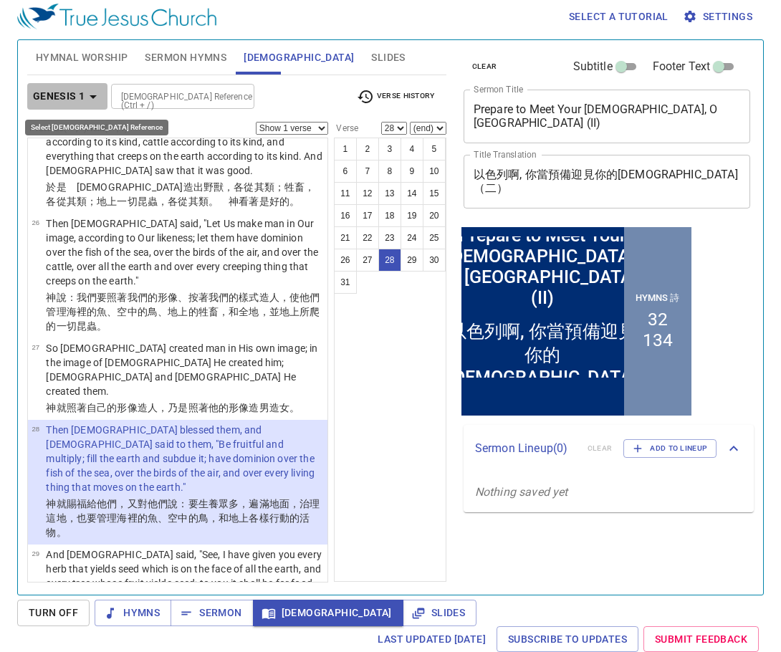
click at [97, 101] on icon "button" at bounding box center [93, 96] width 17 height 17
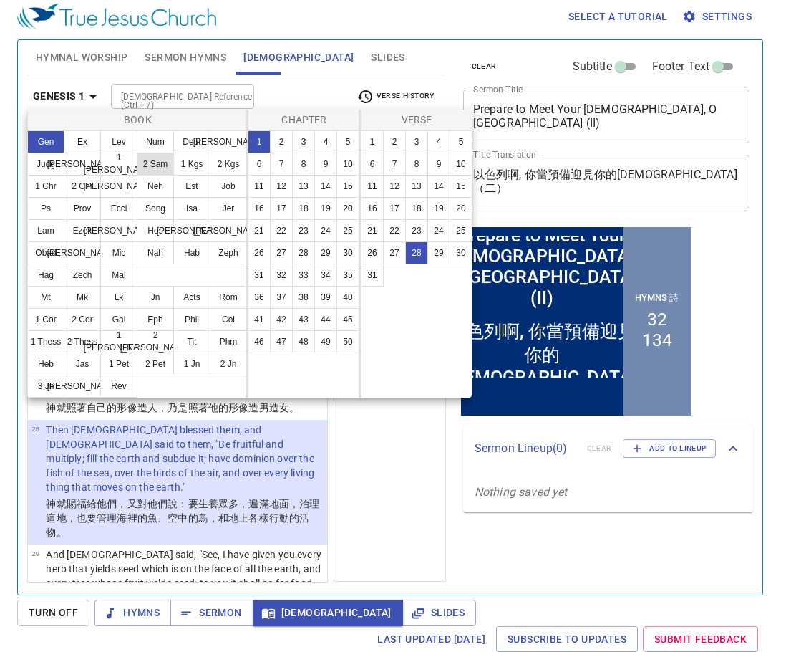
click at [160, 160] on button "2 Sam" at bounding box center [155, 164] width 37 height 23
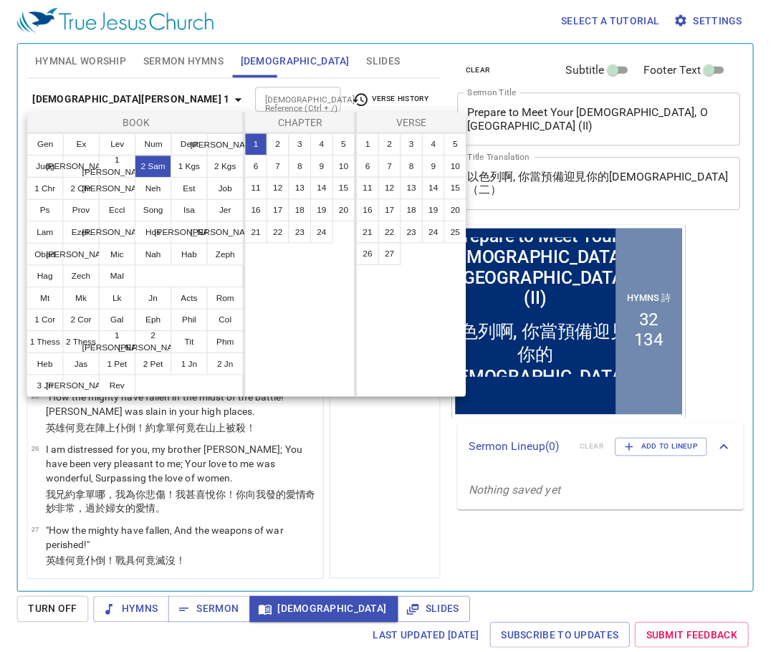
scroll to position [0, 0]
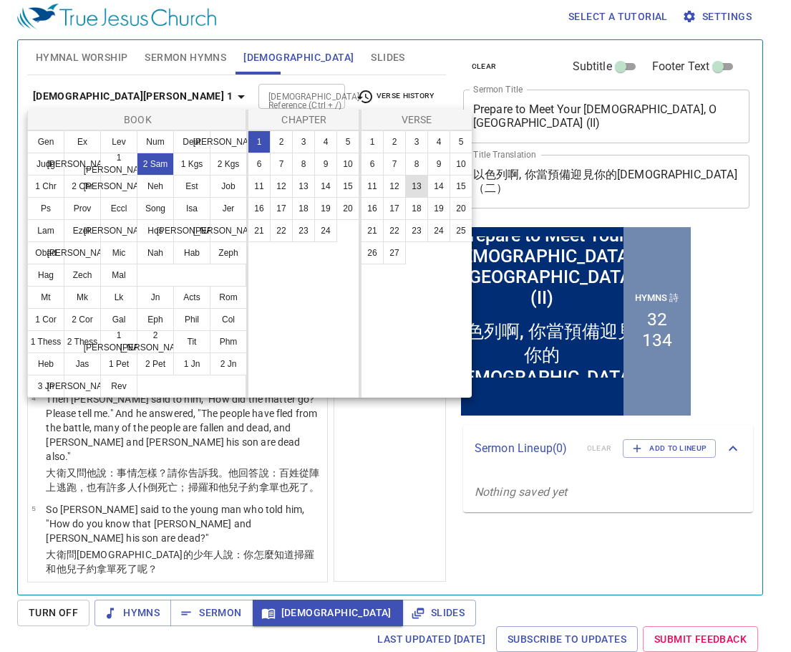
click at [418, 185] on button "13" at bounding box center [416, 186] width 23 height 23
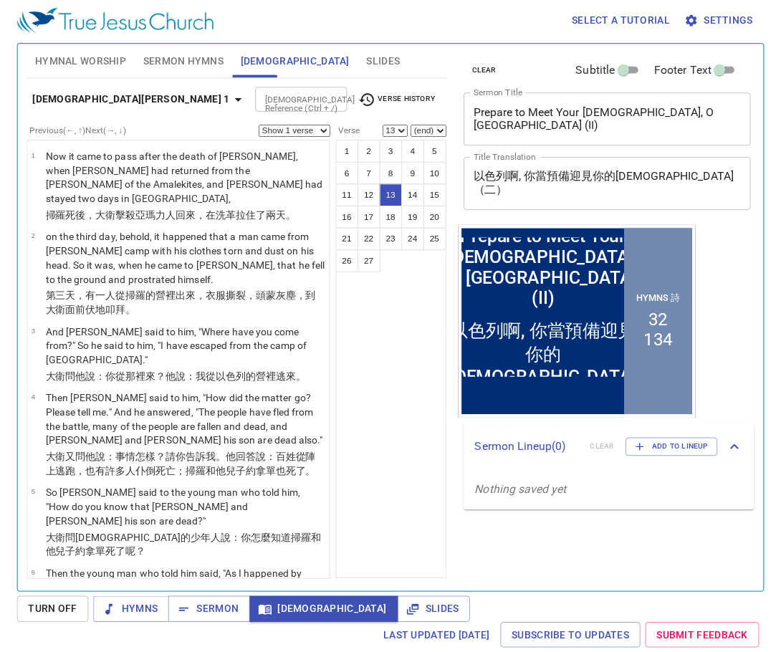
scroll to position [748, 0]
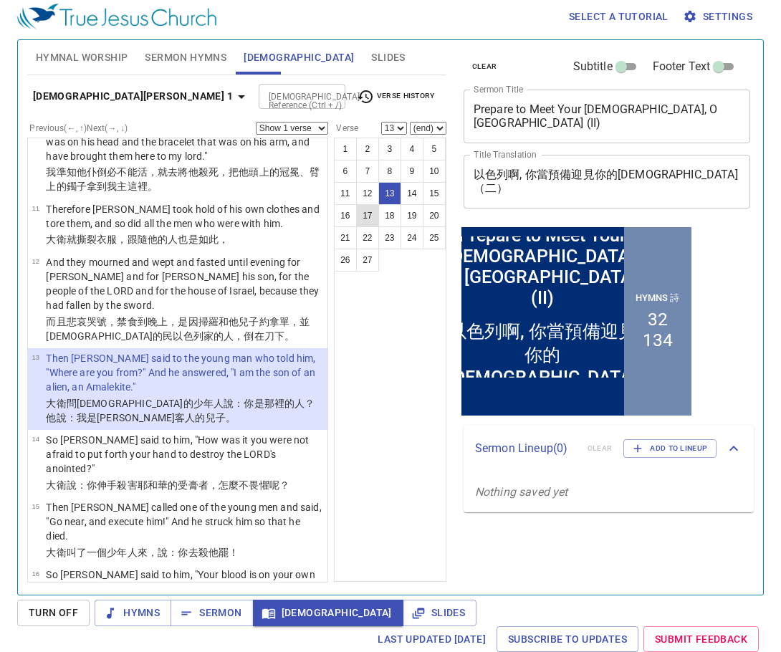
click at [371, 213] on button "17" at bounding box center [367, 215] width 23 height 23
select select "17"
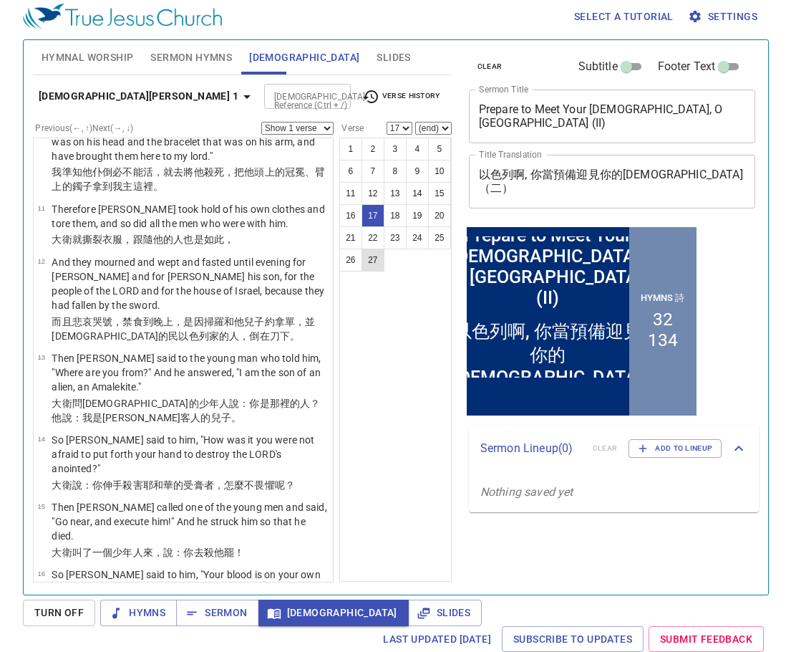
scroll to position [1003, 0]
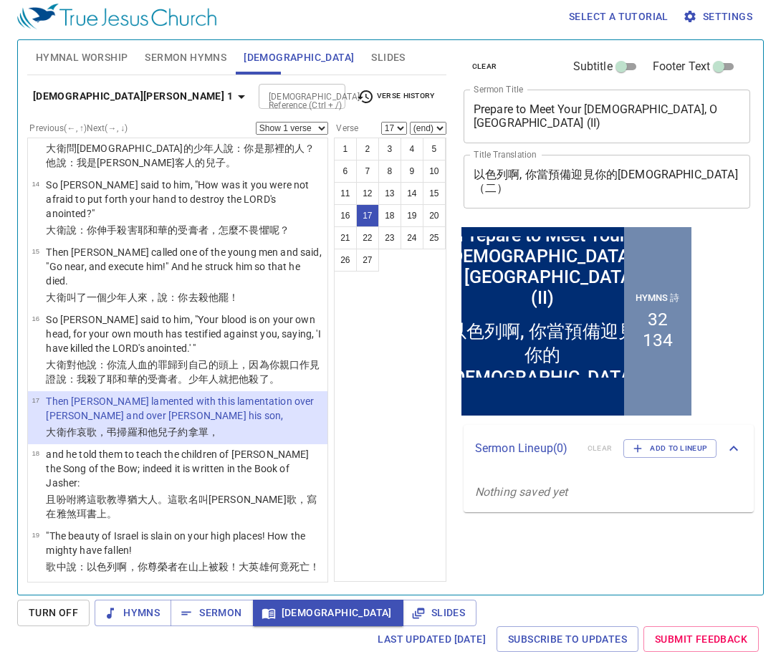
click at [405, 97] on span "Verse History" at bounding box center [395, 96] width 77 height 17
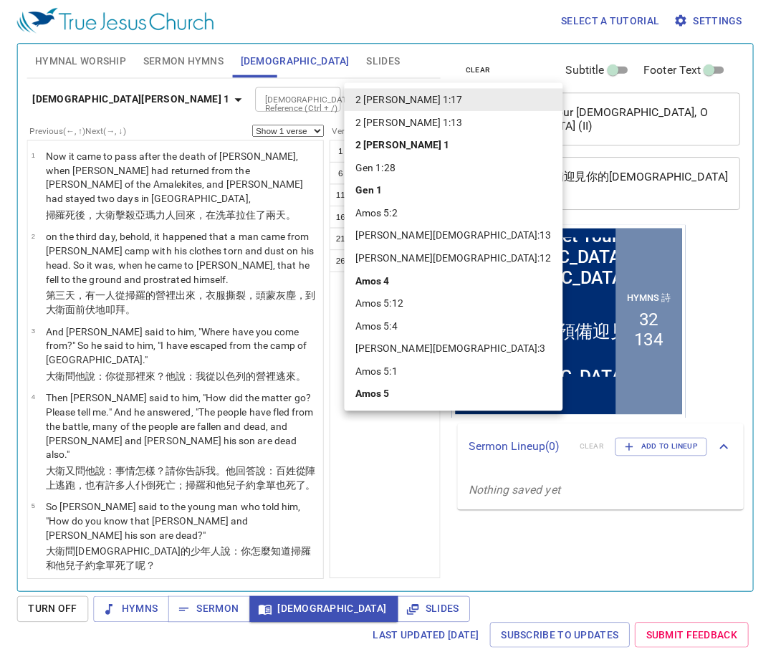
scroll to position [1003, 0]
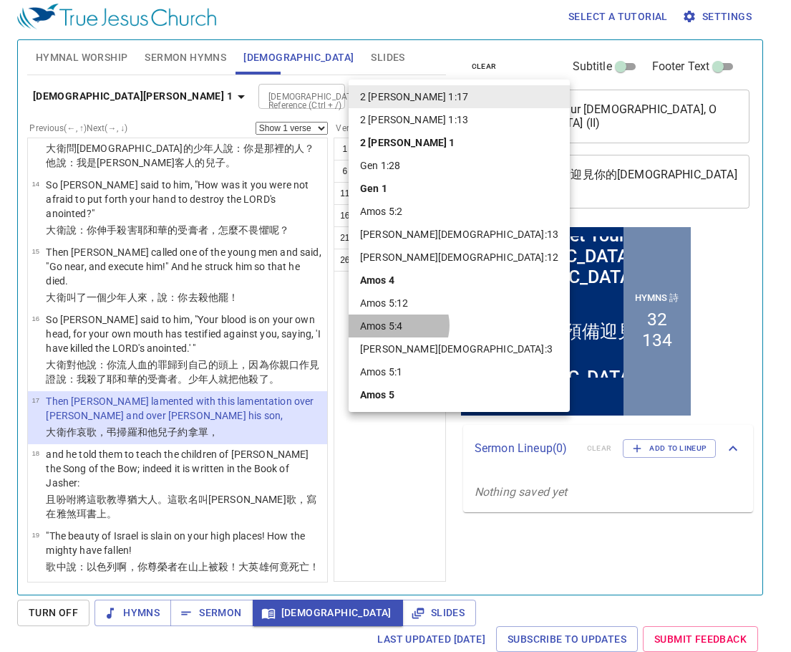
click at [398, 325] on li "Amos 5:4" at bounding box center [459, 325] width 221 height 23
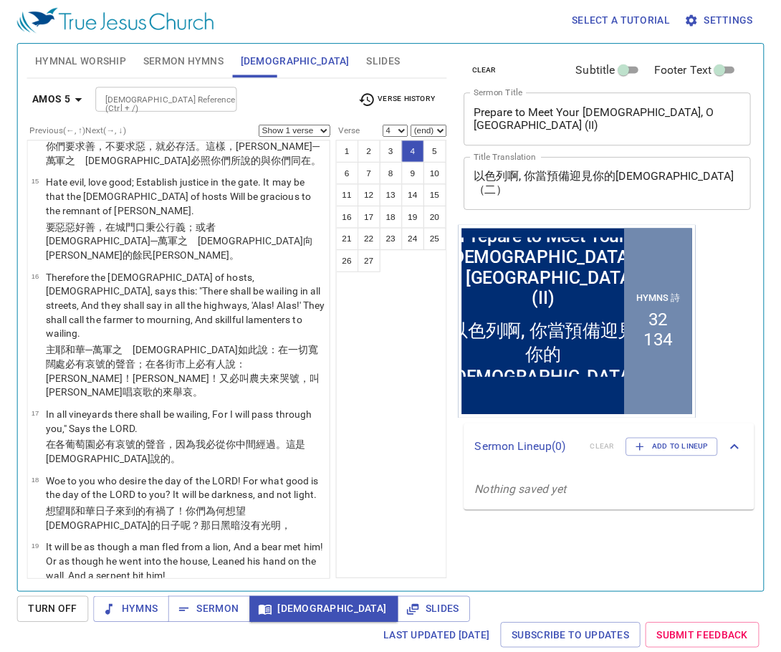
scroll to position [13, 0]
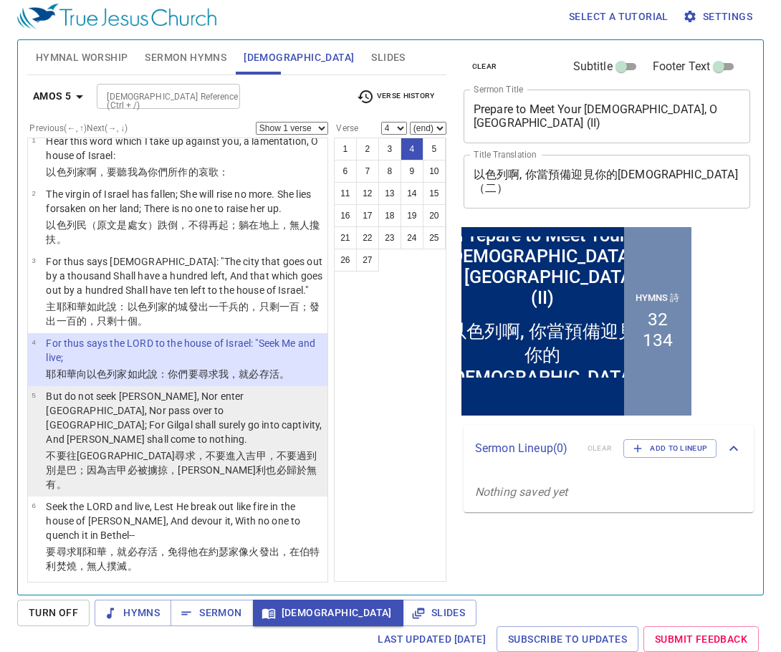
click at [238, 426] on p "But do not seek Bethel, Nor enter Gilgal, Nor pass over to Beersheba; For Gilga…" at bounding box center [184, 417] width 277 height 57
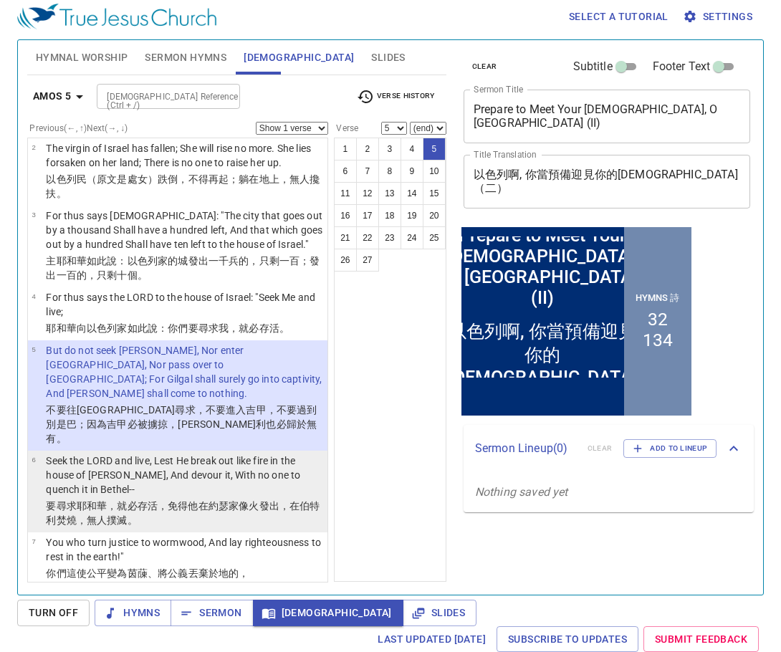
scroll to position [85, 0]
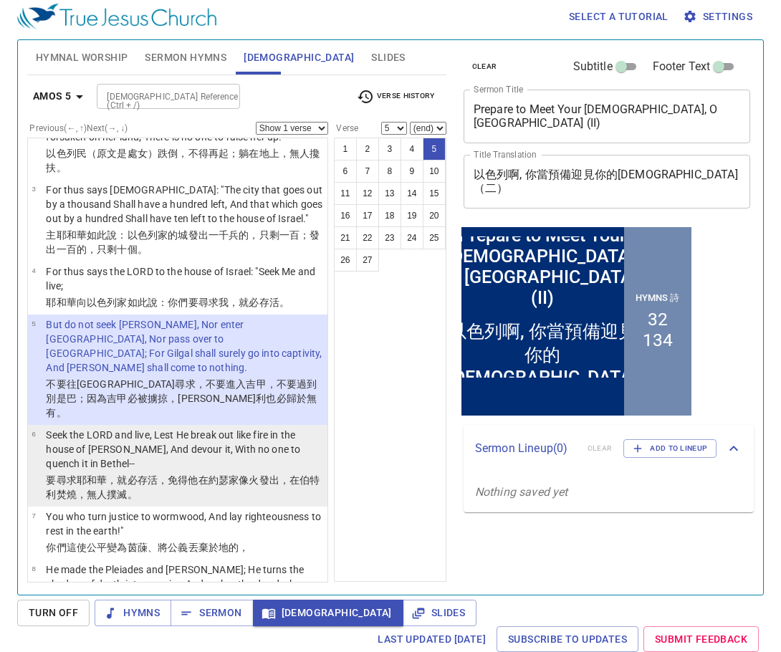
click at [221, 428] on p "Seek the LORD and live, Lest He break out like fire in the house of Joseph, And…" at bounding box center [184, 449] width 277 height 43
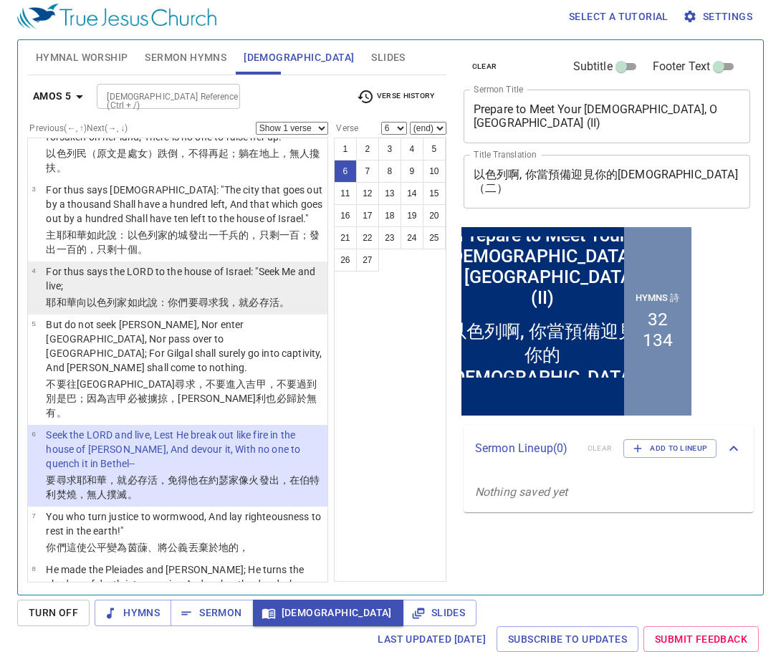
click at [259, 292] on p "For thus says the LORD to the house of Israel: "Seek Me and live;" at bounding box center [184, 278] width 277 height 29
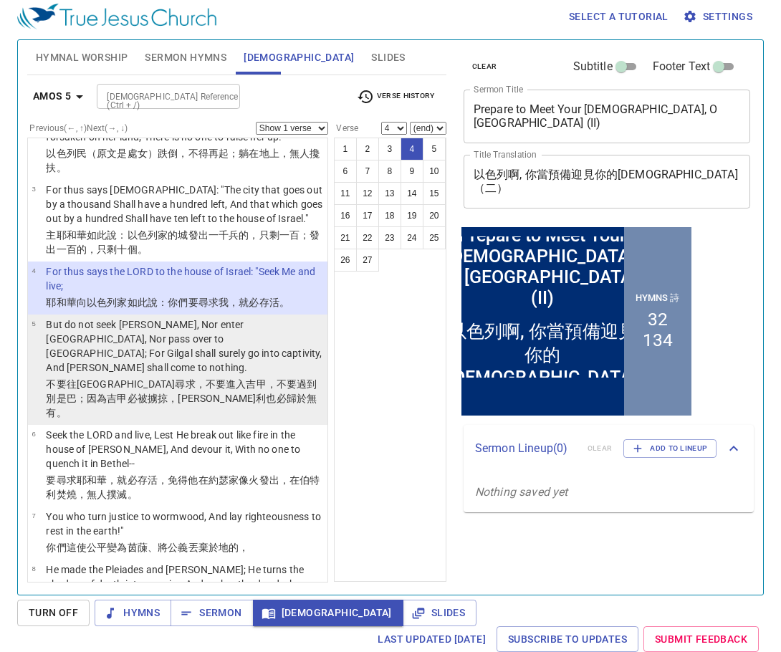
click at [238, 354] on p "But do not seek Bethel, Nor enter Gilgal, Nor pass over to Beersheba; For Gilga…" at bounding box center [184, 345] width 277 height 57
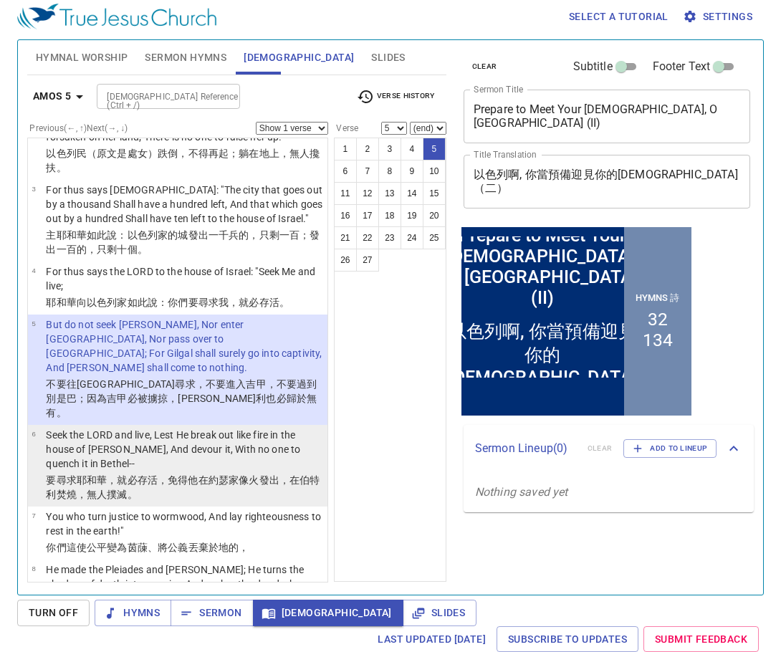
click at [153, 434] on p "Seek the LORD and live, Lest He break out like fire in the house of [PERSON_NAM…" at bounding box center [184, 449] width 277 height 43
select select "6"
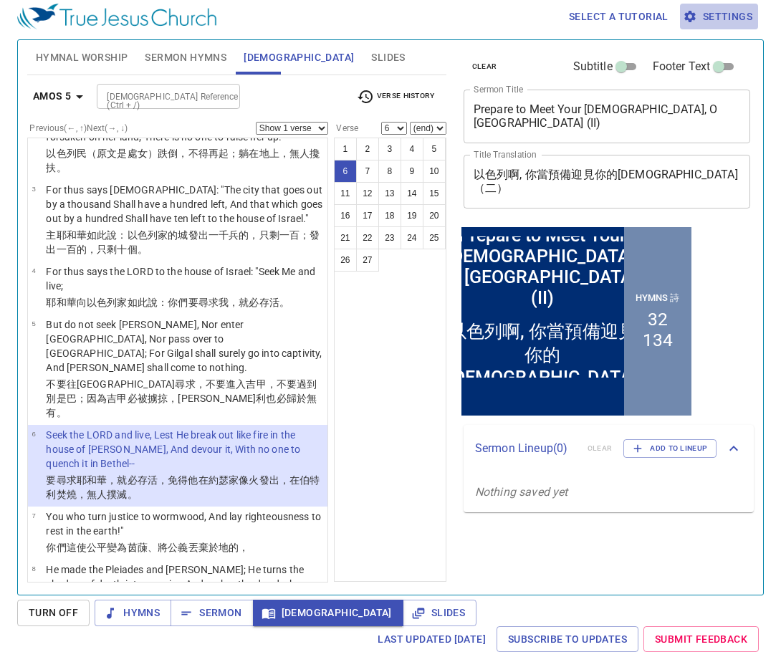
click at [682, 16] on icon "button" at bounding box center [689, 16] width 14 height 14
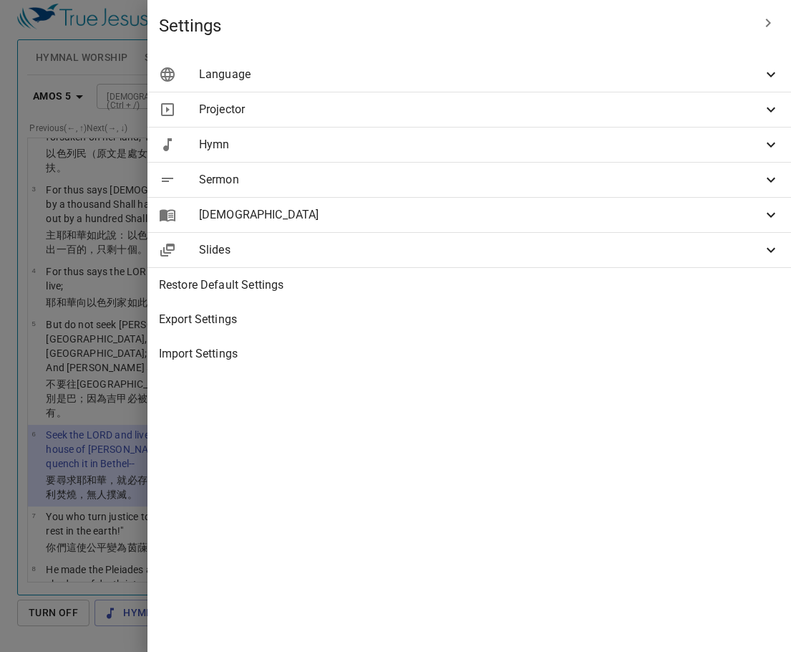
click at [773, 77] on icon at bounding box center [771, 74] width 17 height 17
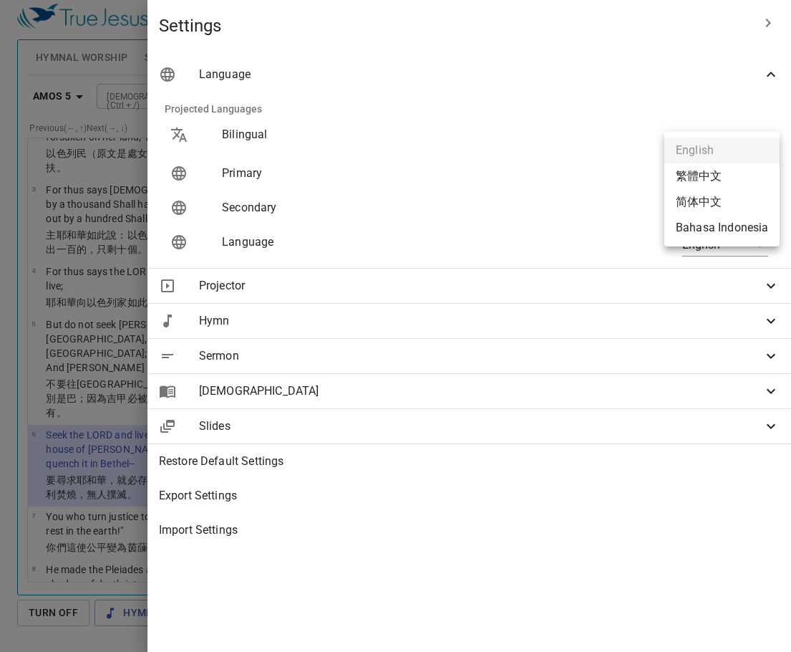
click at [763, 171] on body "Select a tutorial Settings Hymnal Worship Sermon Hymns Bible Slides Hymn search…" at bounding box center [395, 320] width 791 height 652
click at [602, 110] on div at bounding box center [395, 326] width 791 height 652
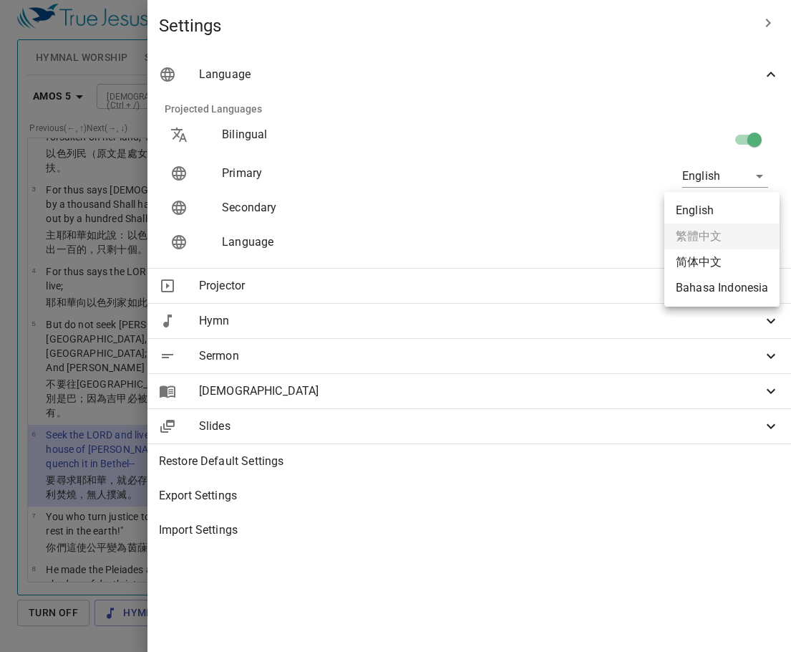
click at [763, 206] on body "Select a tutorial Settings Hymnal Worship Sermon Hymns Bible Slides Hymn search…" at bounding box center [395, 320] width 791 height 652
click at [566, 103] on div at bounding box center [395, 326] width 791 height 652
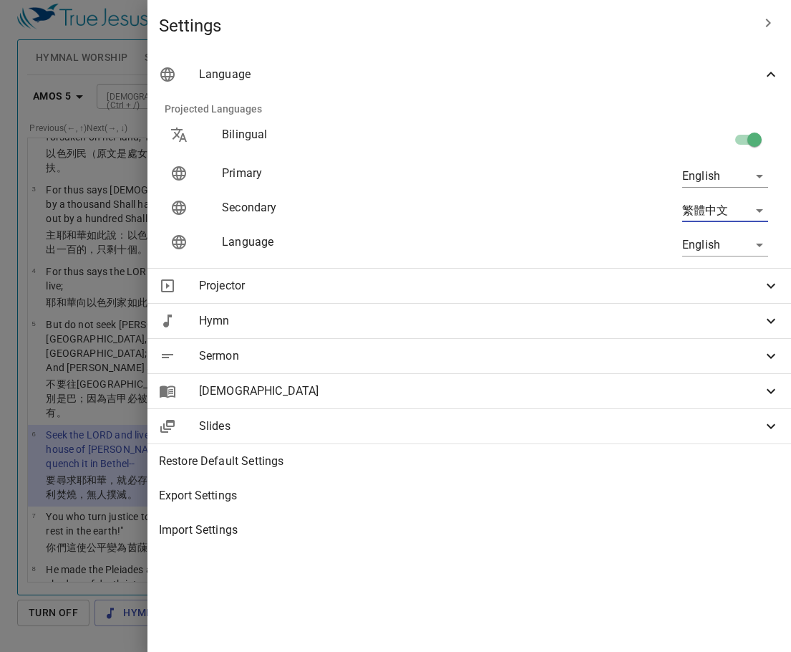
click at [761, 243] on body "Select a tutorial Settings Hymnal Worship Sermon Hymns Bible Slides Hymn search…" at bounding box center [395, 320] width 791 height 652
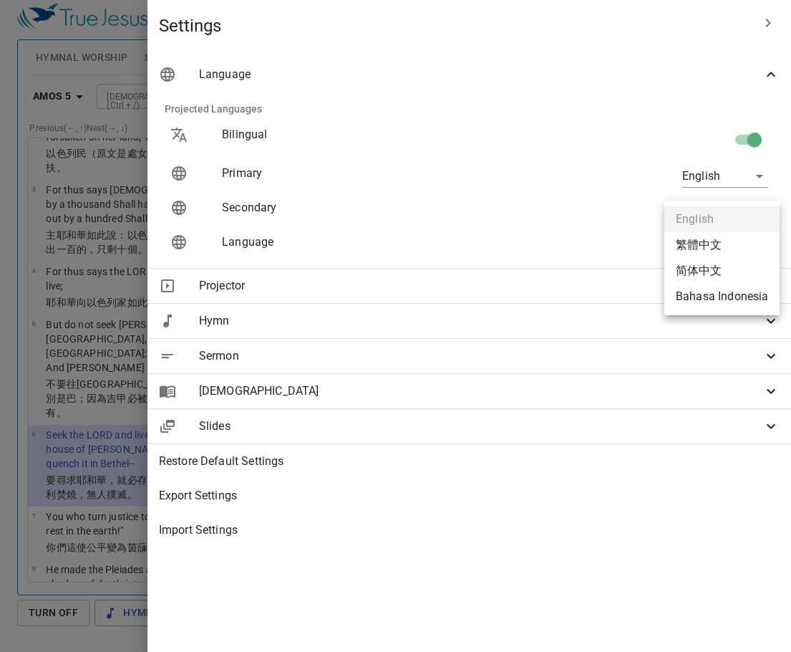
click at [502, 105] on div at bounding box center [395, 326] width 791 height 652
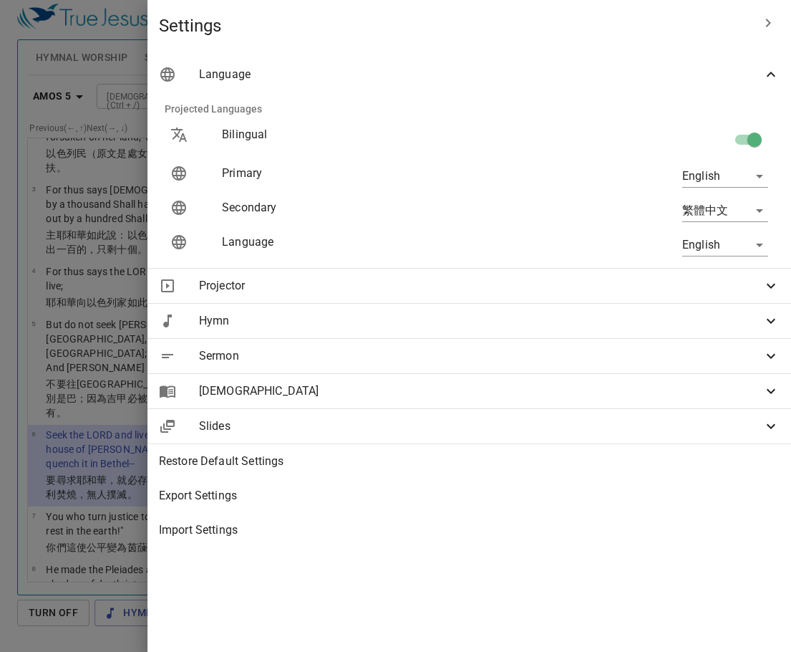
click at [349, 20] on div at bounding box center [395, 326] width 791 height 652
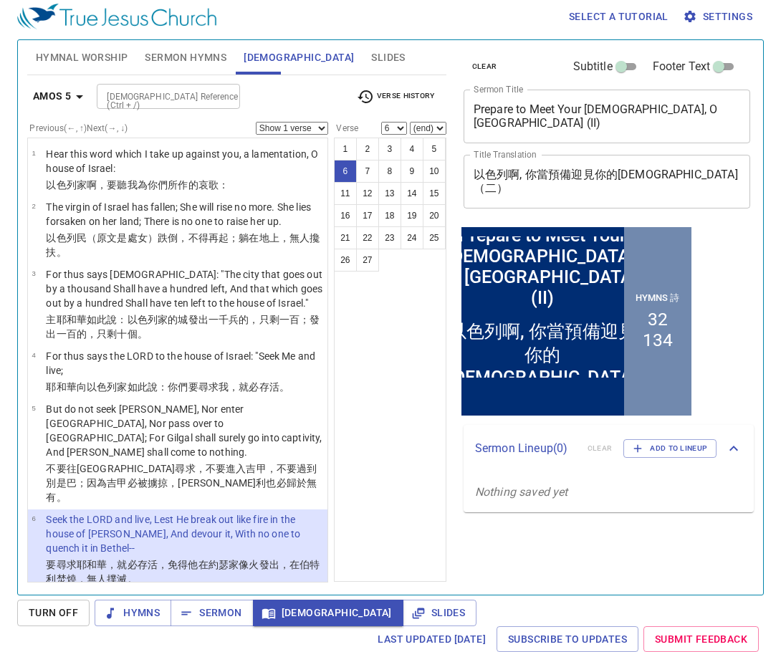
scroll to position [85, 0]
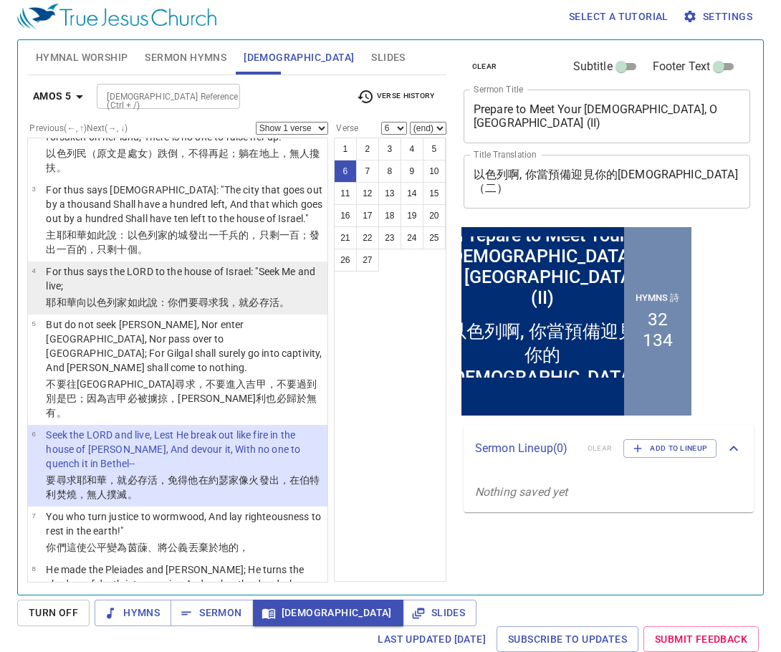
click at [167, 276] on p "For thus says the LORD to the house of Israel: "Seek Me and live;" at bounding box center [184, 278] width 277 height 29
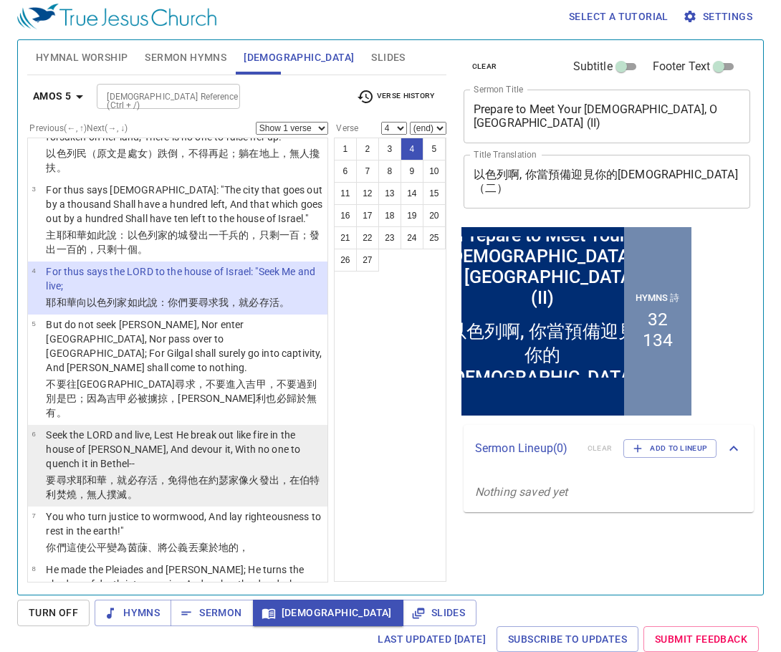
drag, startPoint x: 158, startPoint y: 431, endPoint x: 181, endPoint y: 431, distance: 22.9
click at [163, 431] on p "Seek the LORD and live, Lest He break out like fire in the house of [PERSON_NAM…" at bounding box center [184, 449] width 277 height 43
select select "6"
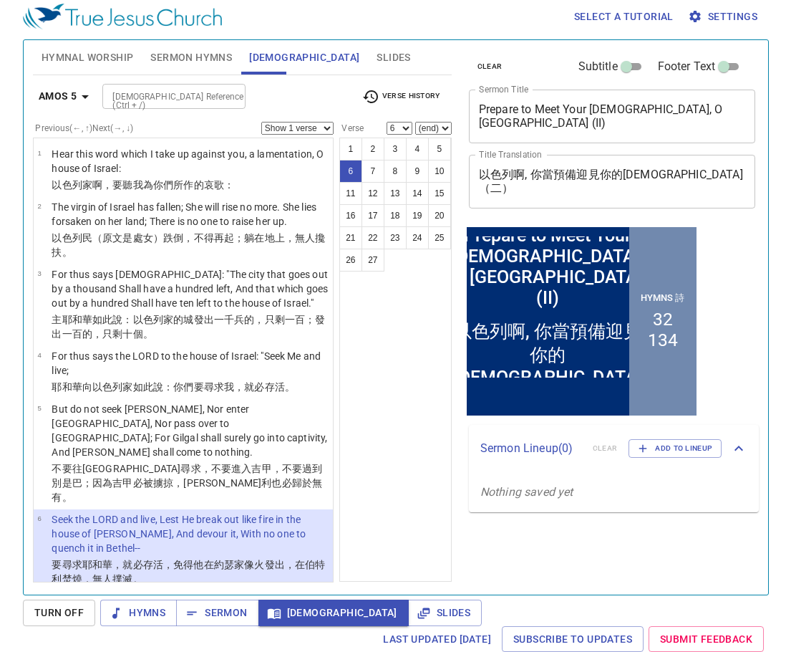
scroll to position [85, 0]
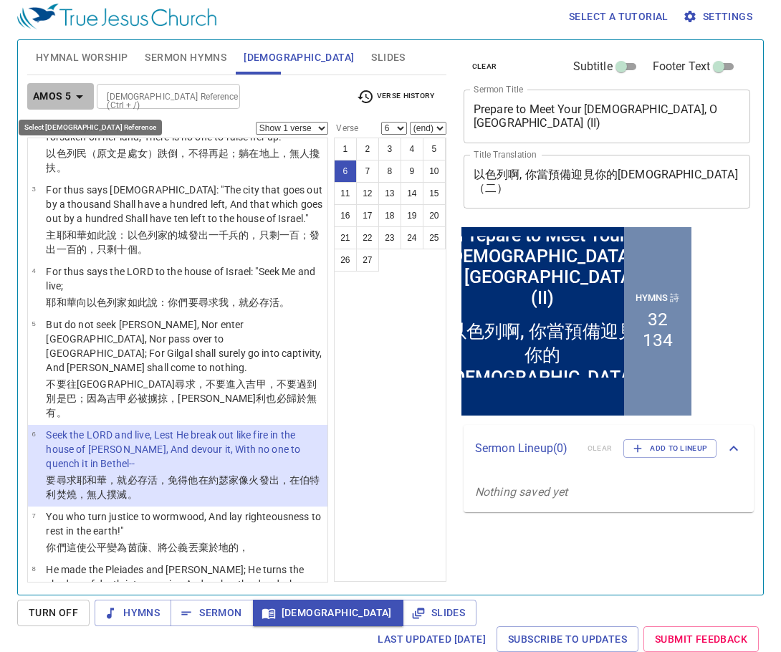
click at [61, 91] on b "Amos 5" at bounding box center [52, 96] width 38 height 18
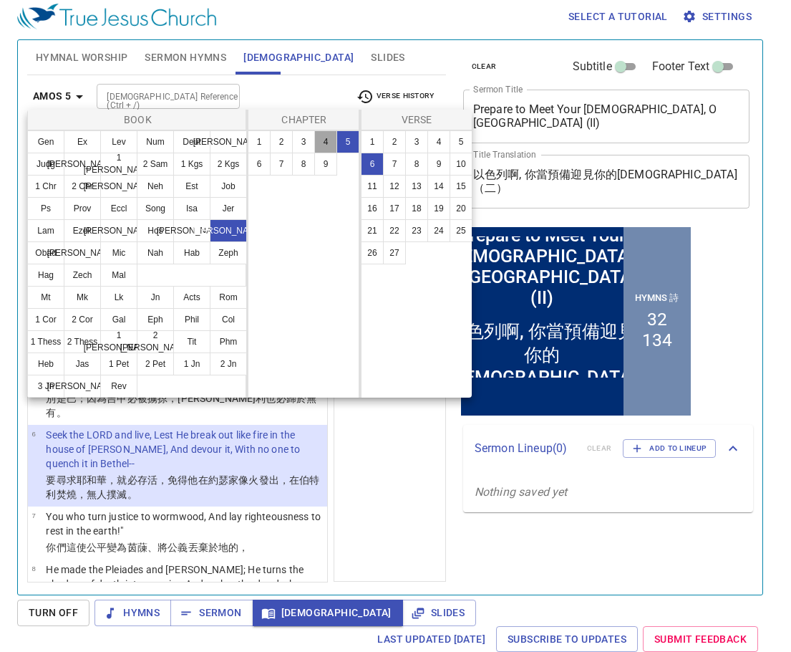
click at [329, 137] on button "4" at bounding box center [325, 141] width 23 height 23
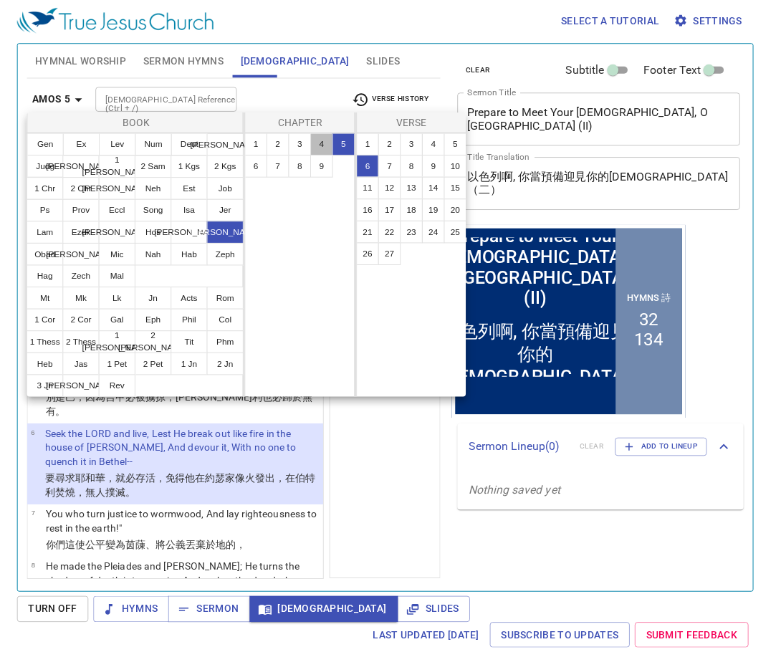
scroll to position [0, 0]
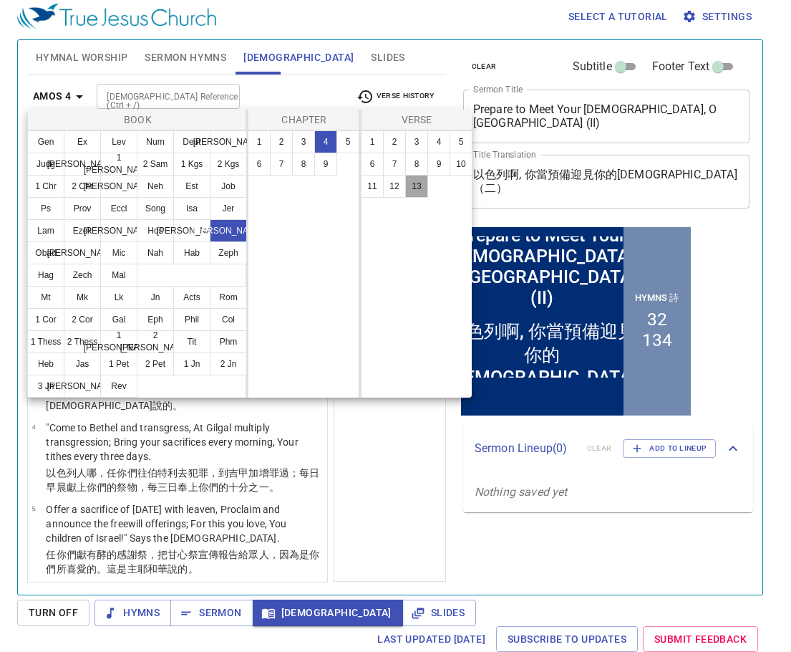
click at [424, 188] on button "13" at bounding box center [416, 186] width 23 height 23
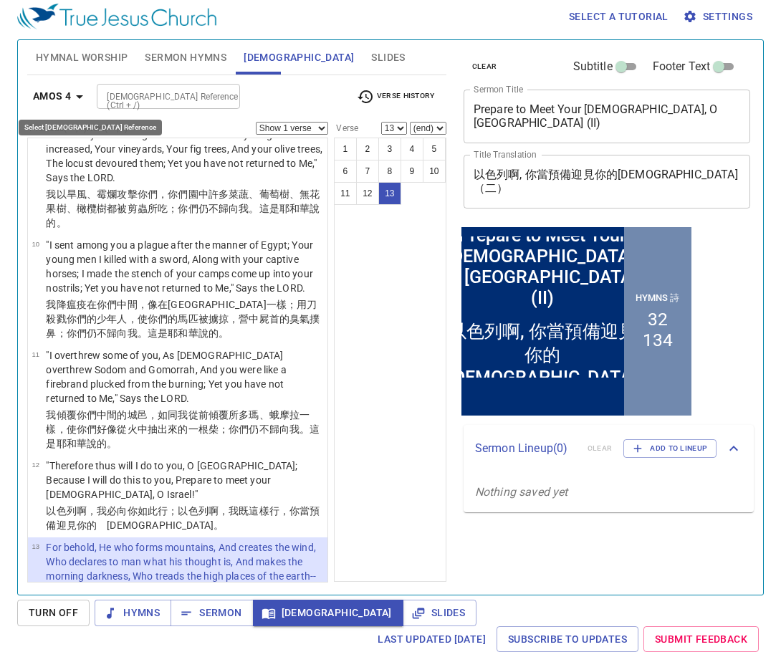
click at [69, 93] on b "Amos 4" at bounding box center [52, 96] width 38 height 18
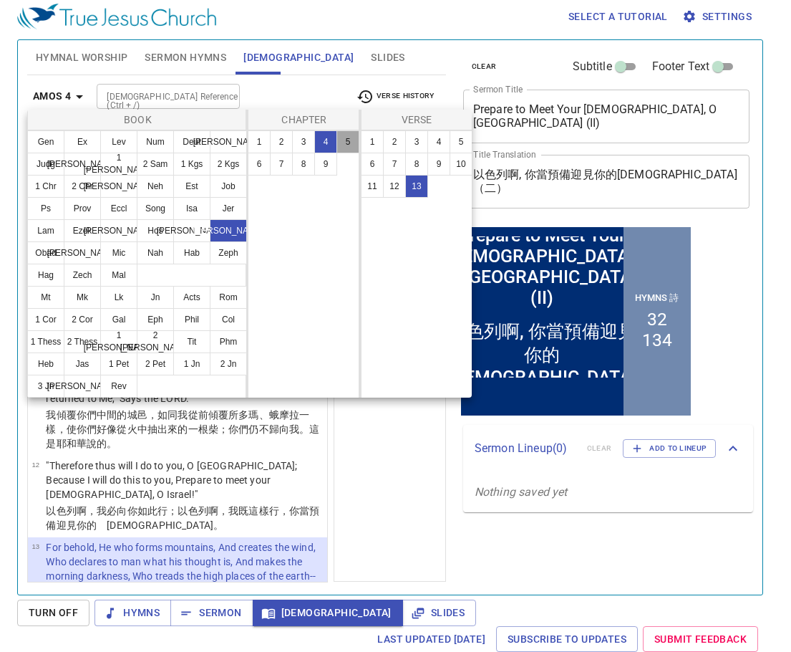
click at [351, 143] on button "5" at bounding box center [348, 141] width 23 height 23
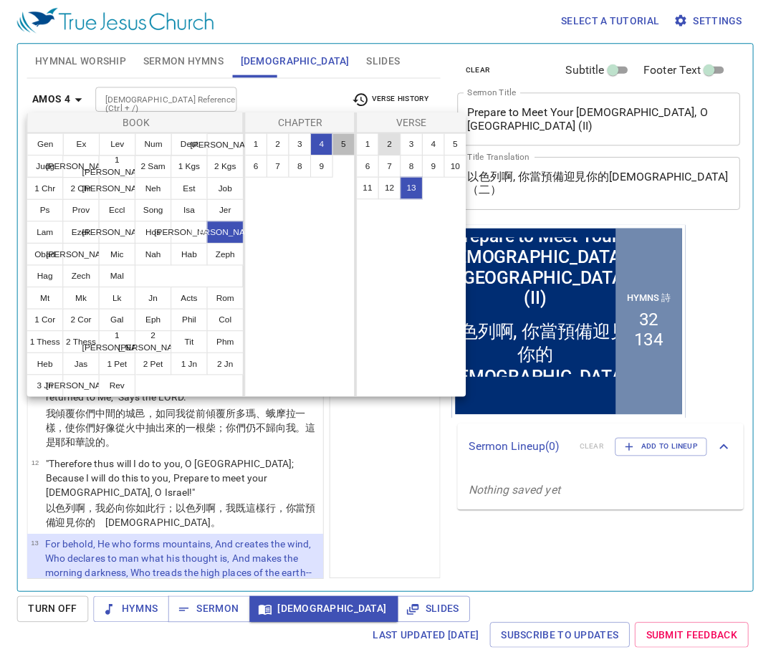
scroll to position [0, 0]
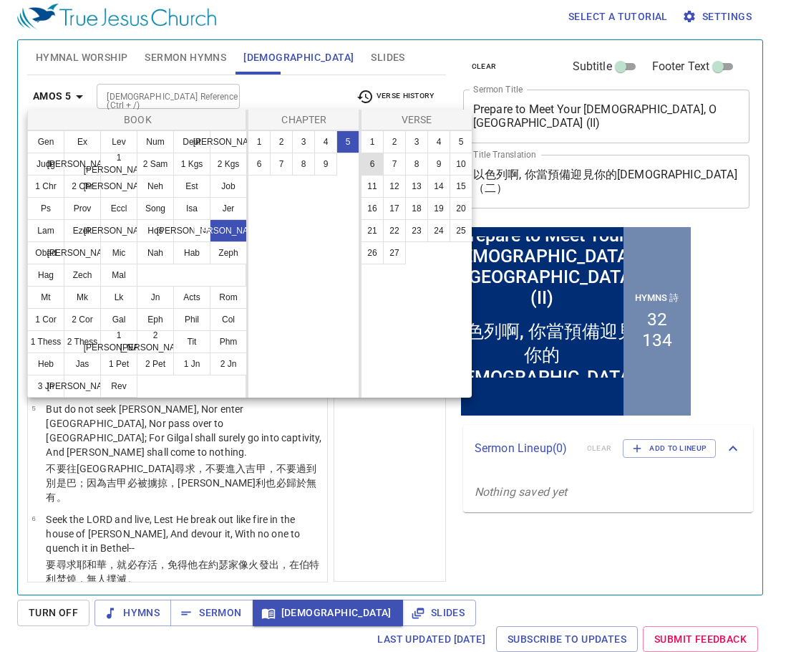
click at [372, 164] on button "6" at bounding box center [372, 164] width 23 height 23
select select "6"
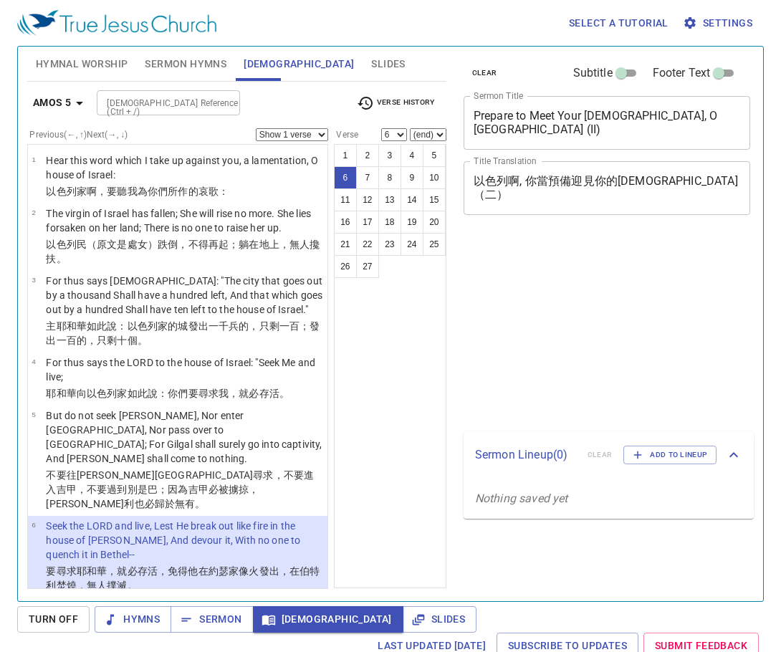
select select "6"
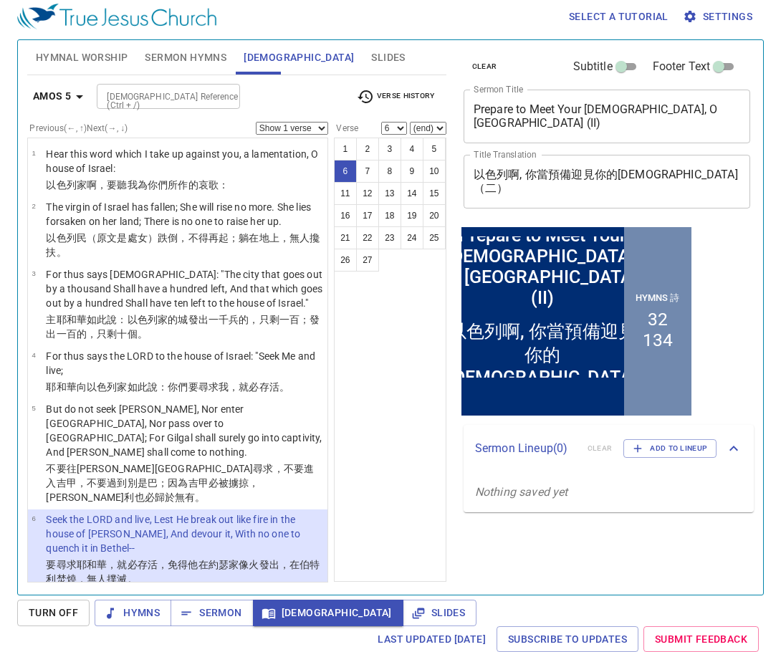
click at [170, 96] on input "[DEMOGRAPHIC_DATA] Reference (Ctrl + /)" at bounding box center [156, 96] width 111 height 16
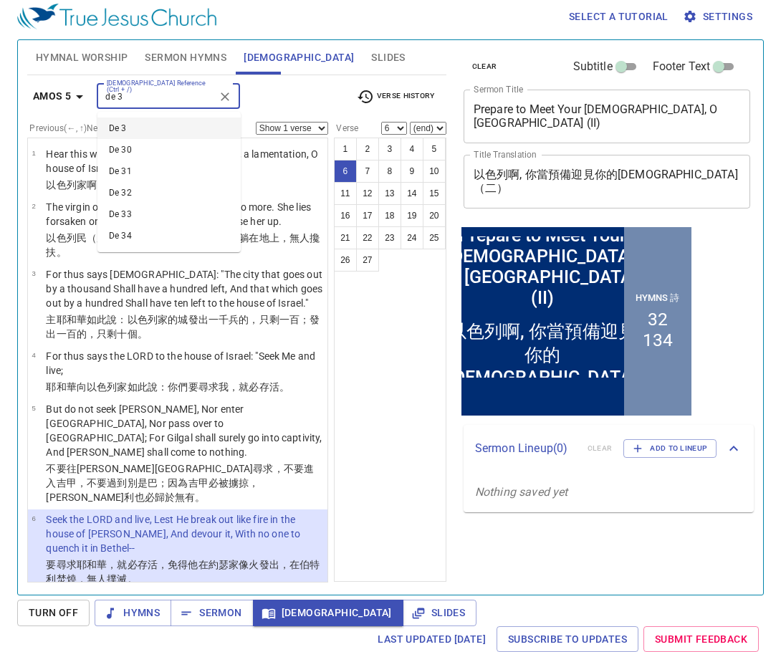
type input "de 3"
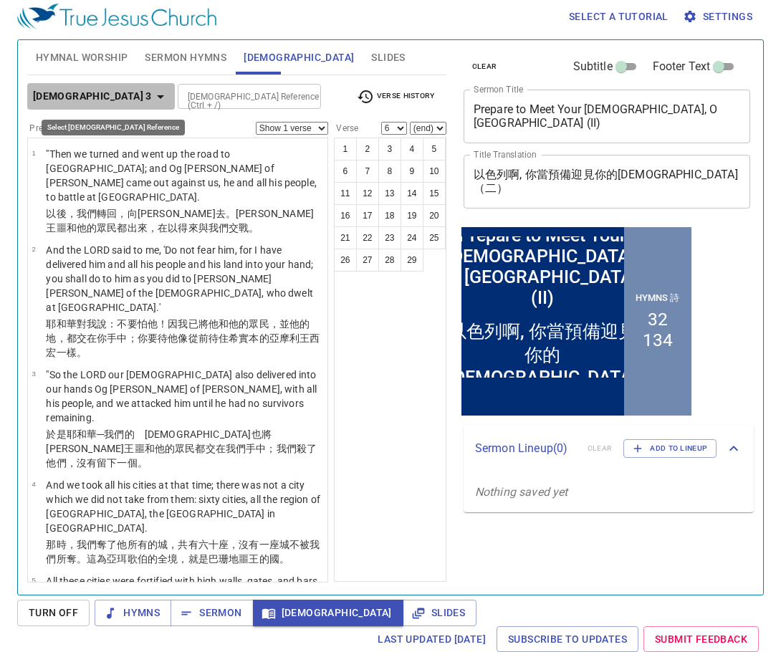
click at [152, 100] on icon "button" at bounding box center [160, 96] width 17 height 17
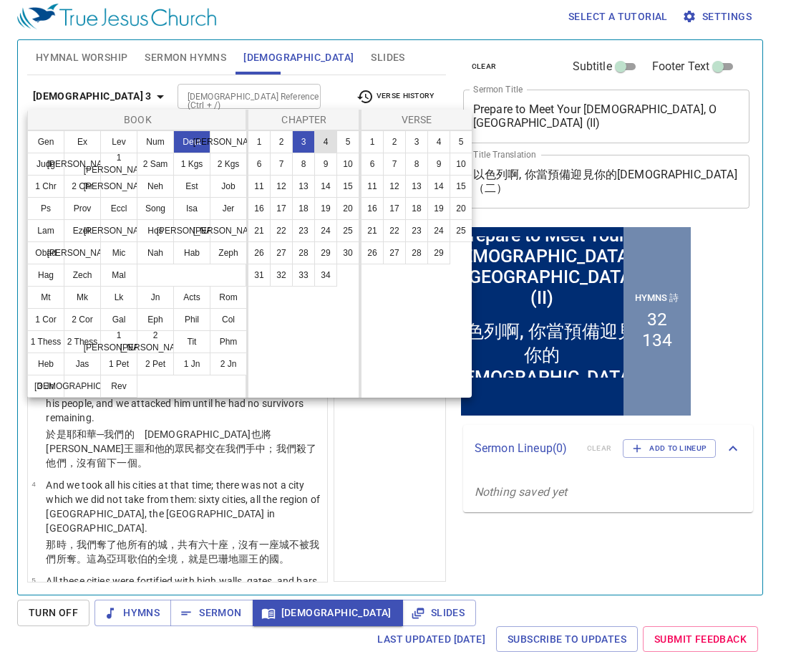
click at [321, 139] on button "4" at bounding box center [325, 141] width 23 height 23
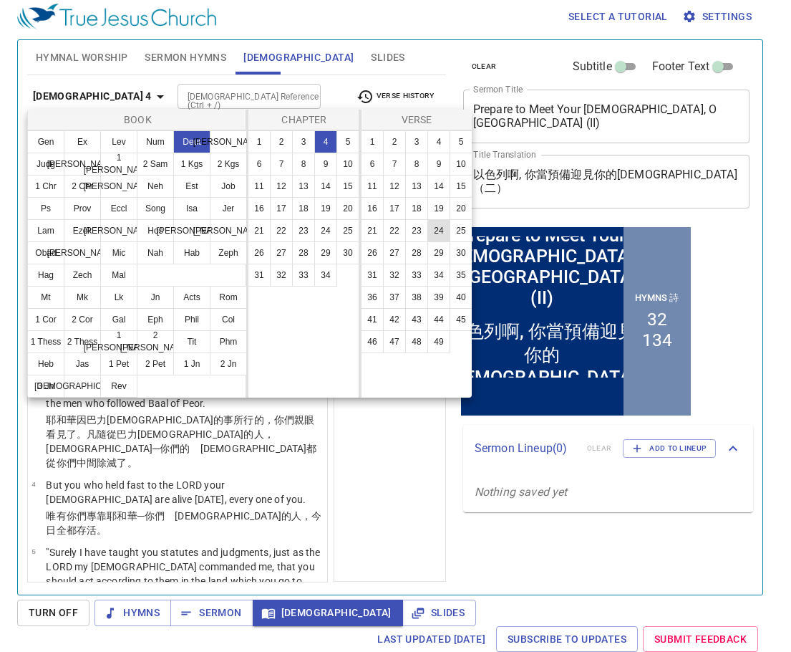
click at [440, 231] on button "24" at bounding box center [439, 230] width 23 height 23
select select "24"
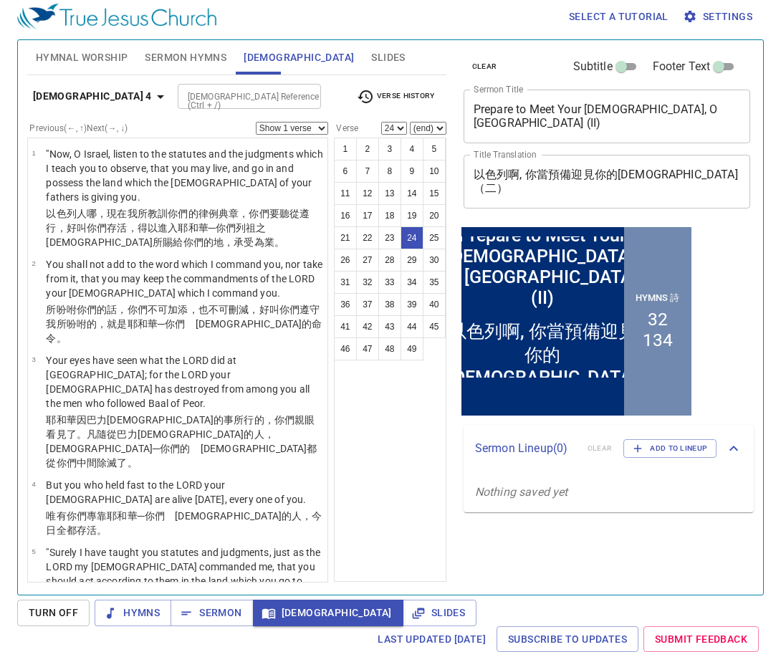
scroll to position [1768, 0]
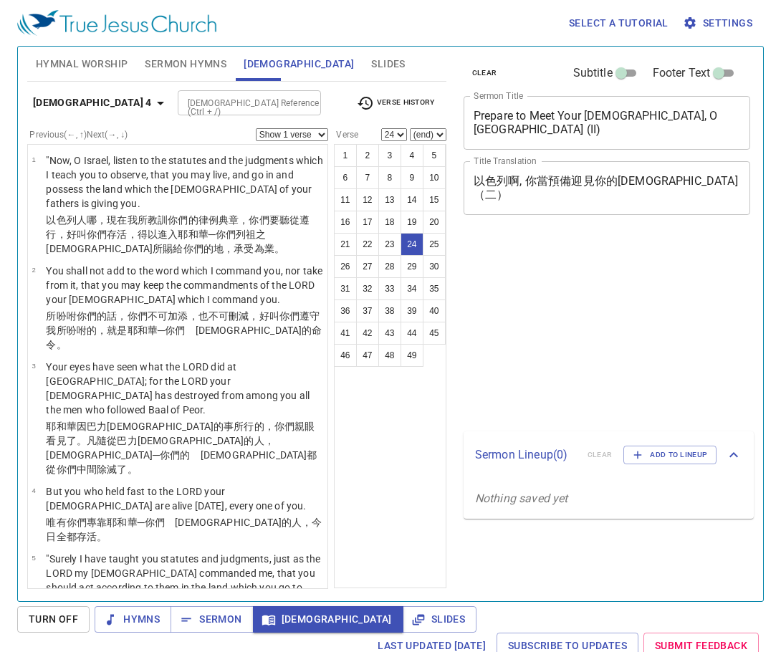
select select "24"
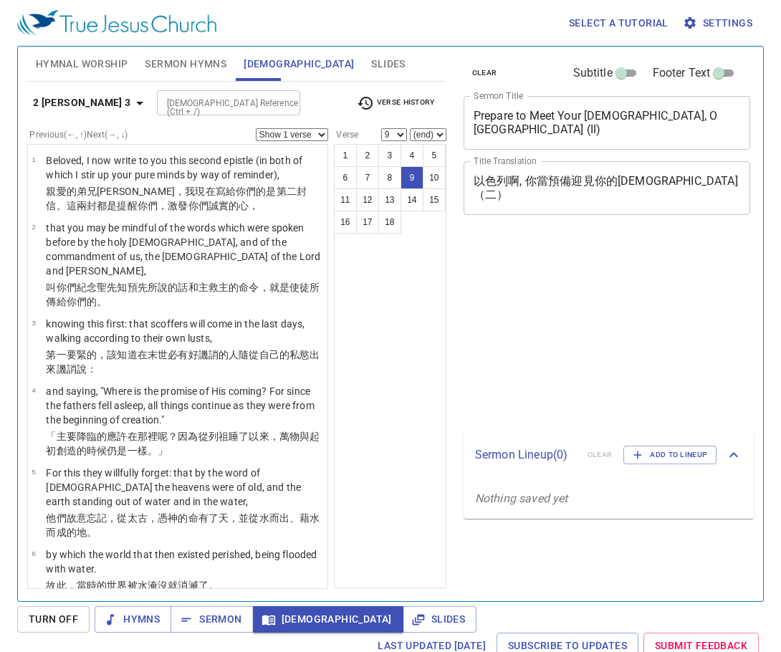
select select "9"
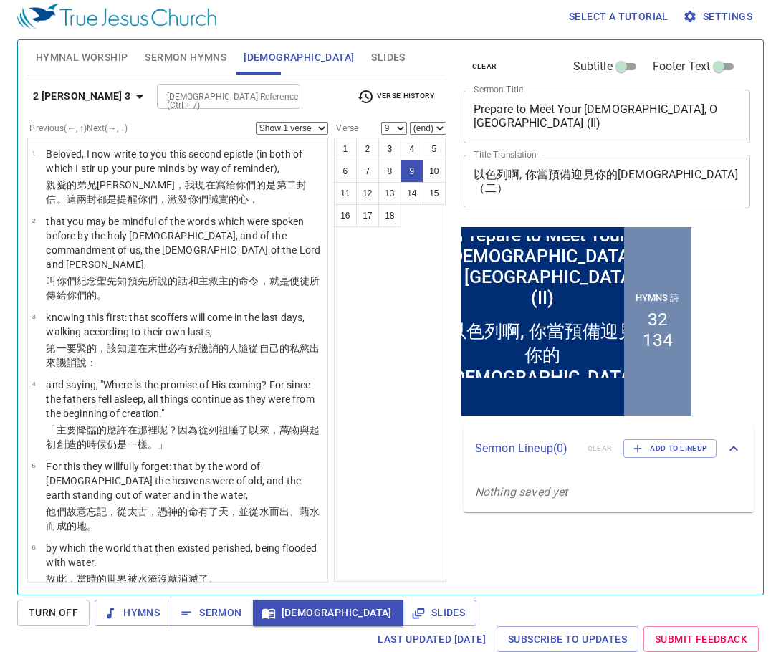
scroll to position [428, 0]
